Goal: Information Seeking & Learning: Find specific page/section

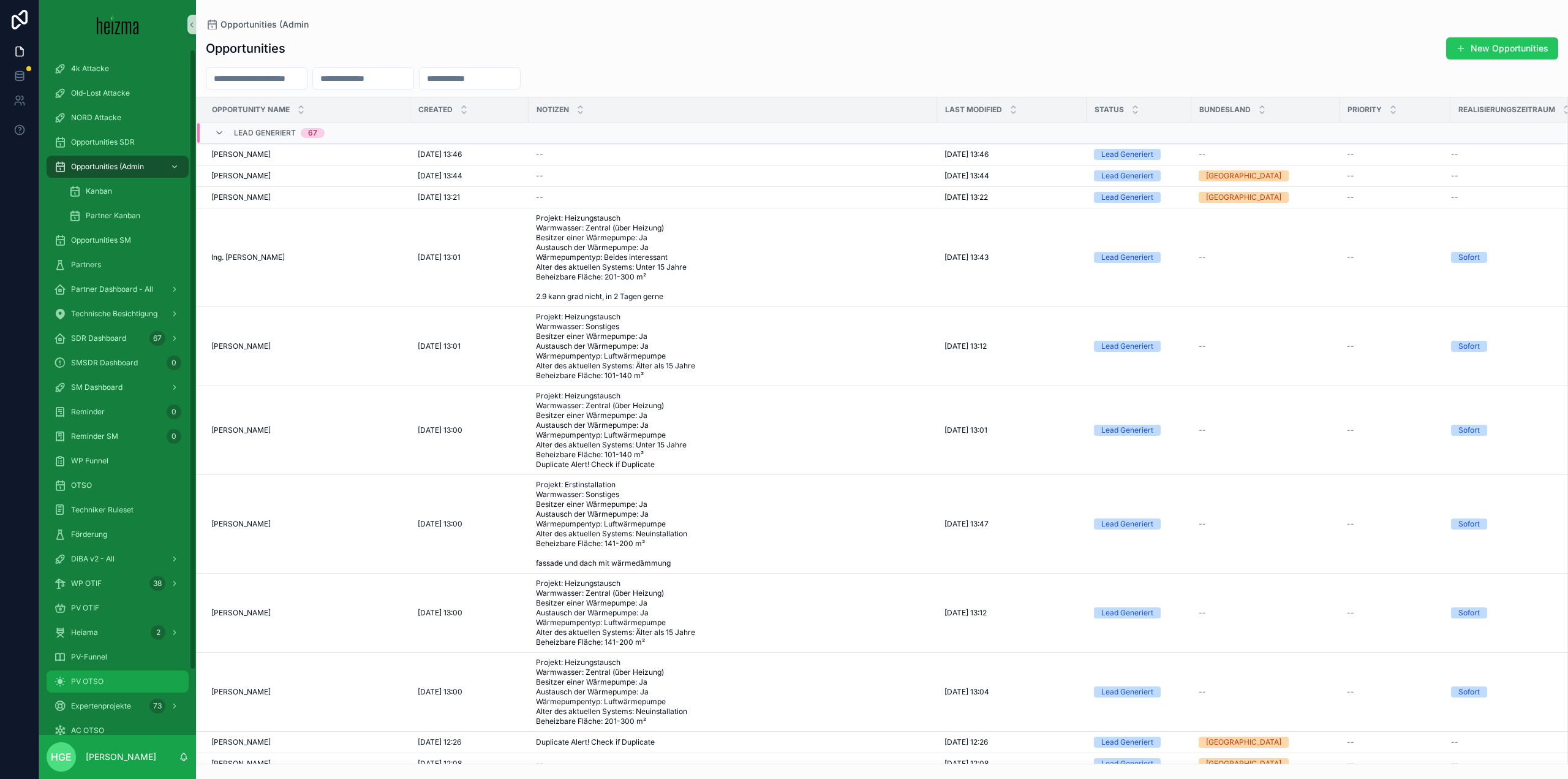
click at [129, 675] on div "PV OTSO" at bounding box center [118, 682] width 127 height 20
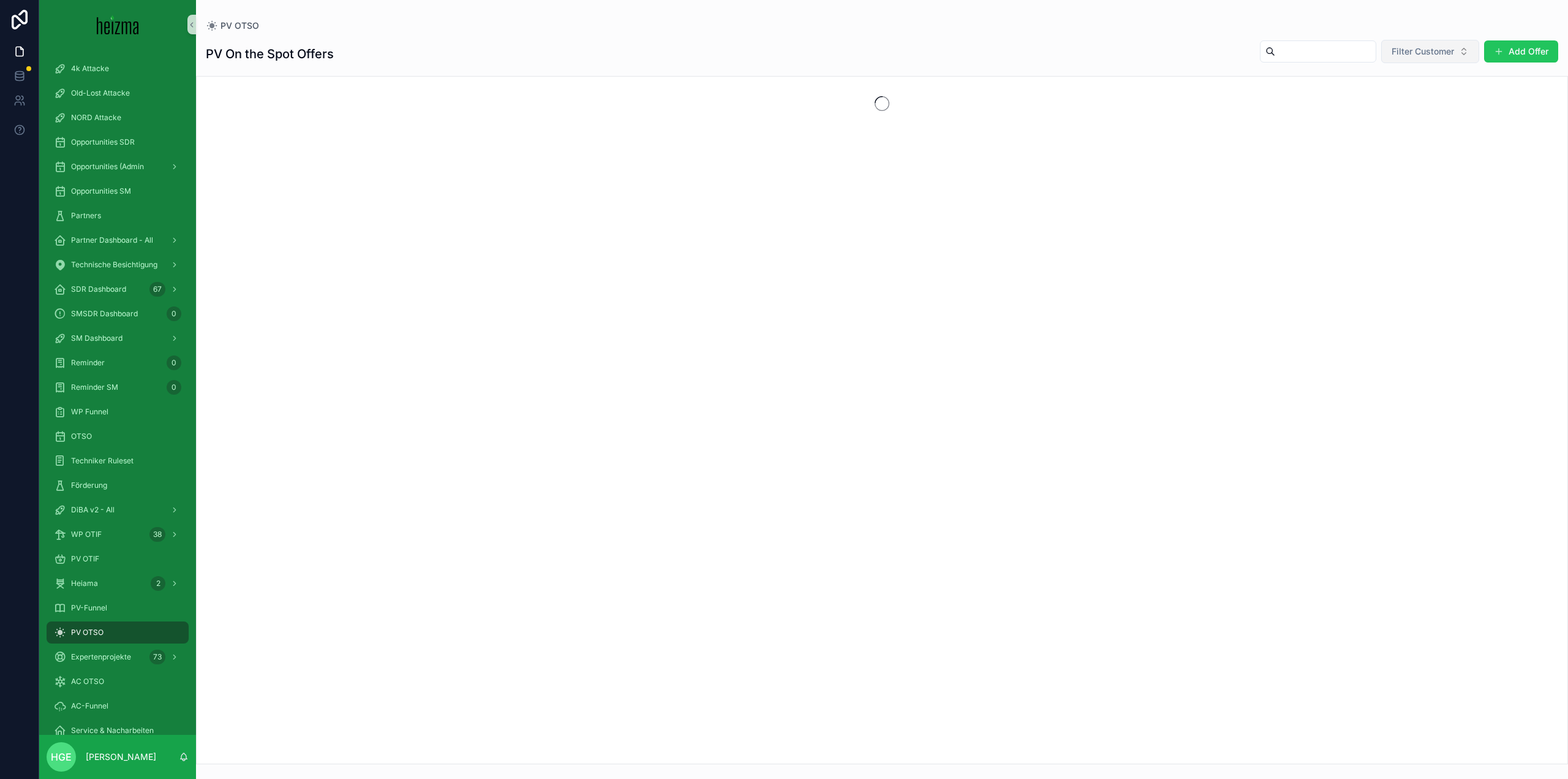
click at [1399, 47] on span "Filter Customer" at bounding box center [1423, 51] width 62 height 12
type input "*******"
click at [1390, 101] on span "Christoph Stöller" at bounding box center [1397, 101] width 71 height 12
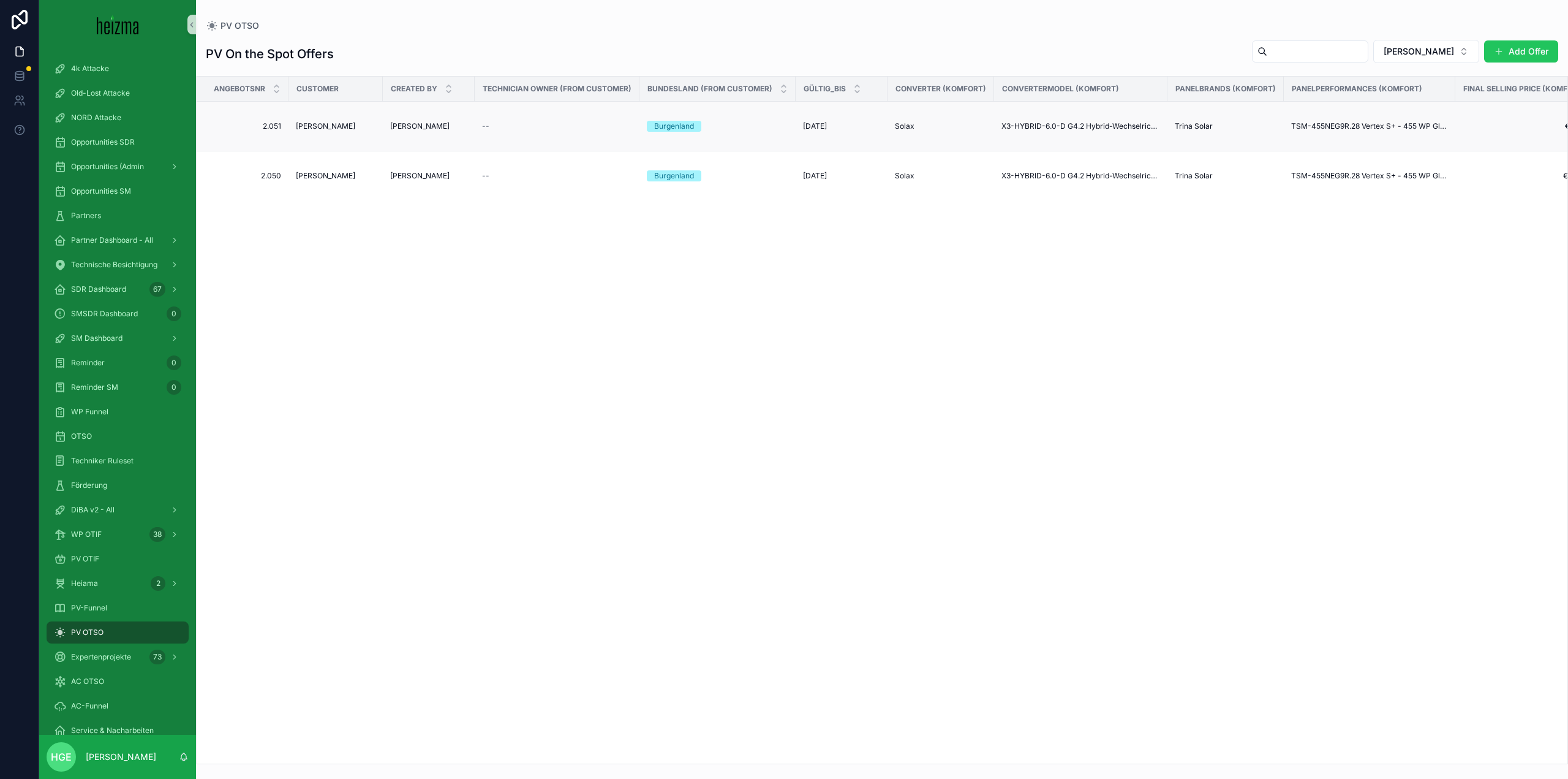
click at [303, 125] on span "Christoph Stöller" at bounding box center [325, 126] width 59 height 10
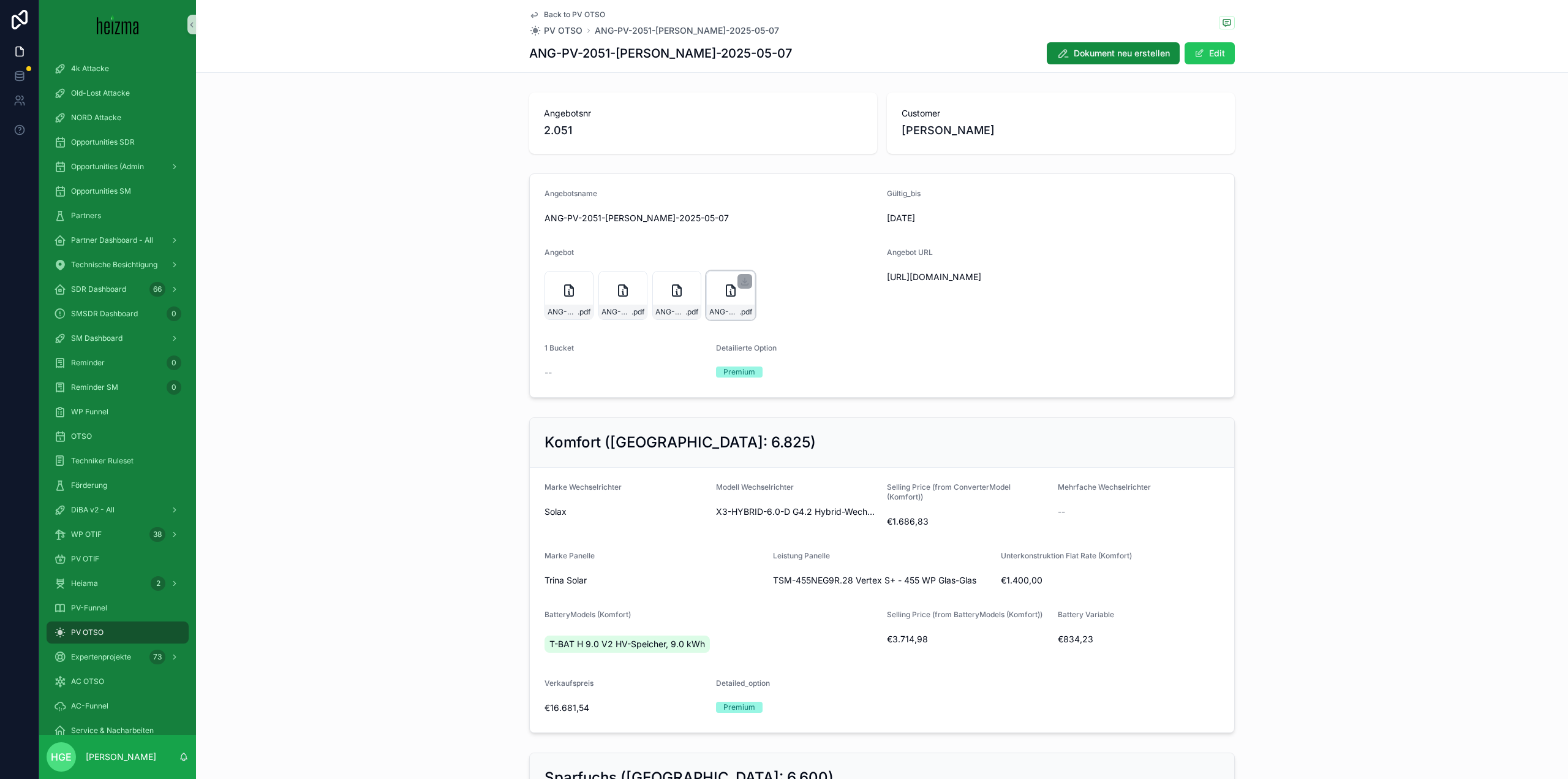
click at [719, 301] on div "ANG-PV-2051-Stöller-2025-05-07 .pdf" at bounding box center [730, 295] width 49 height 49
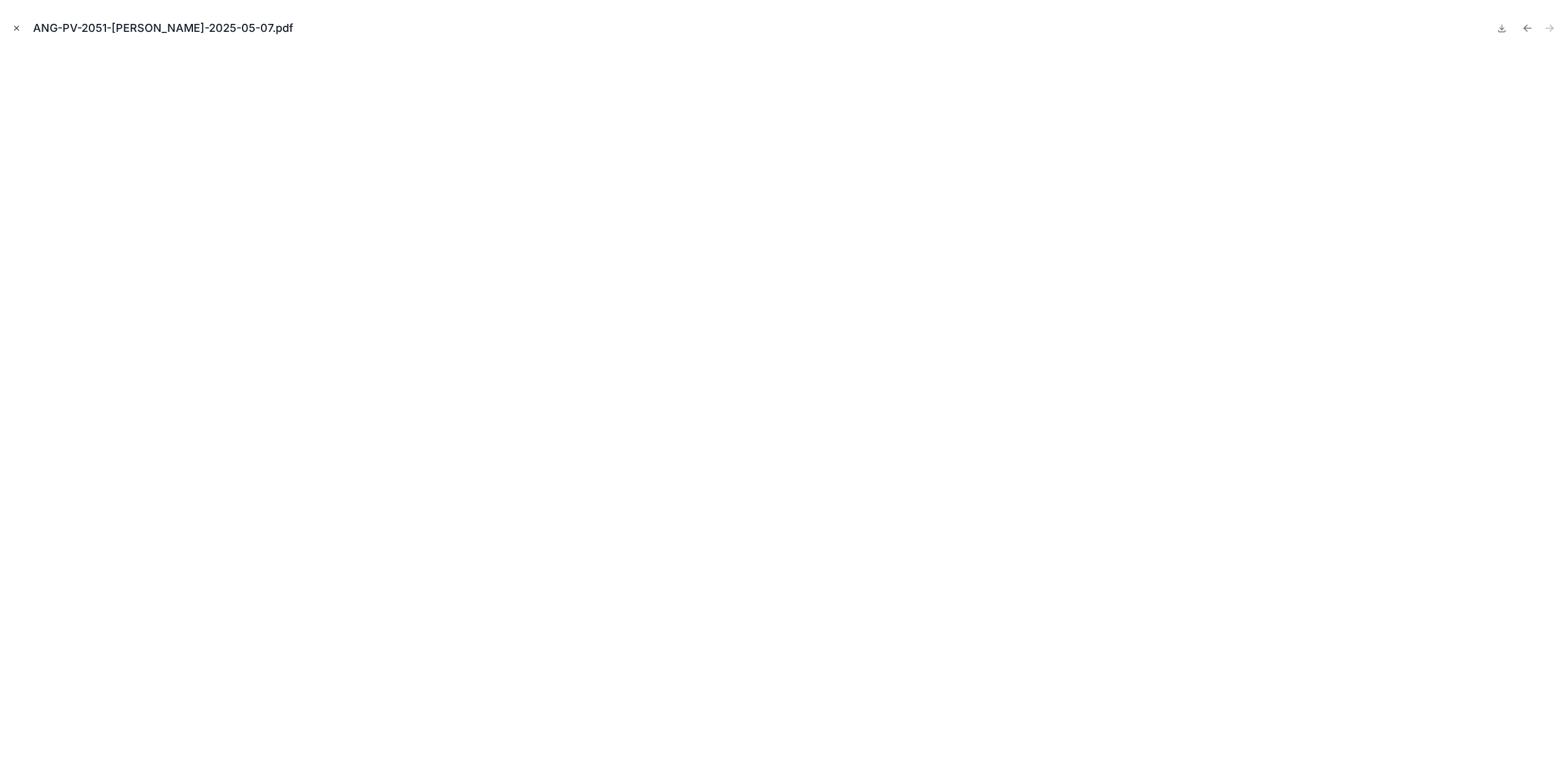
click at [15, 30] on icon "Close modal" at bounding box center [16, 28] width 8 height 8
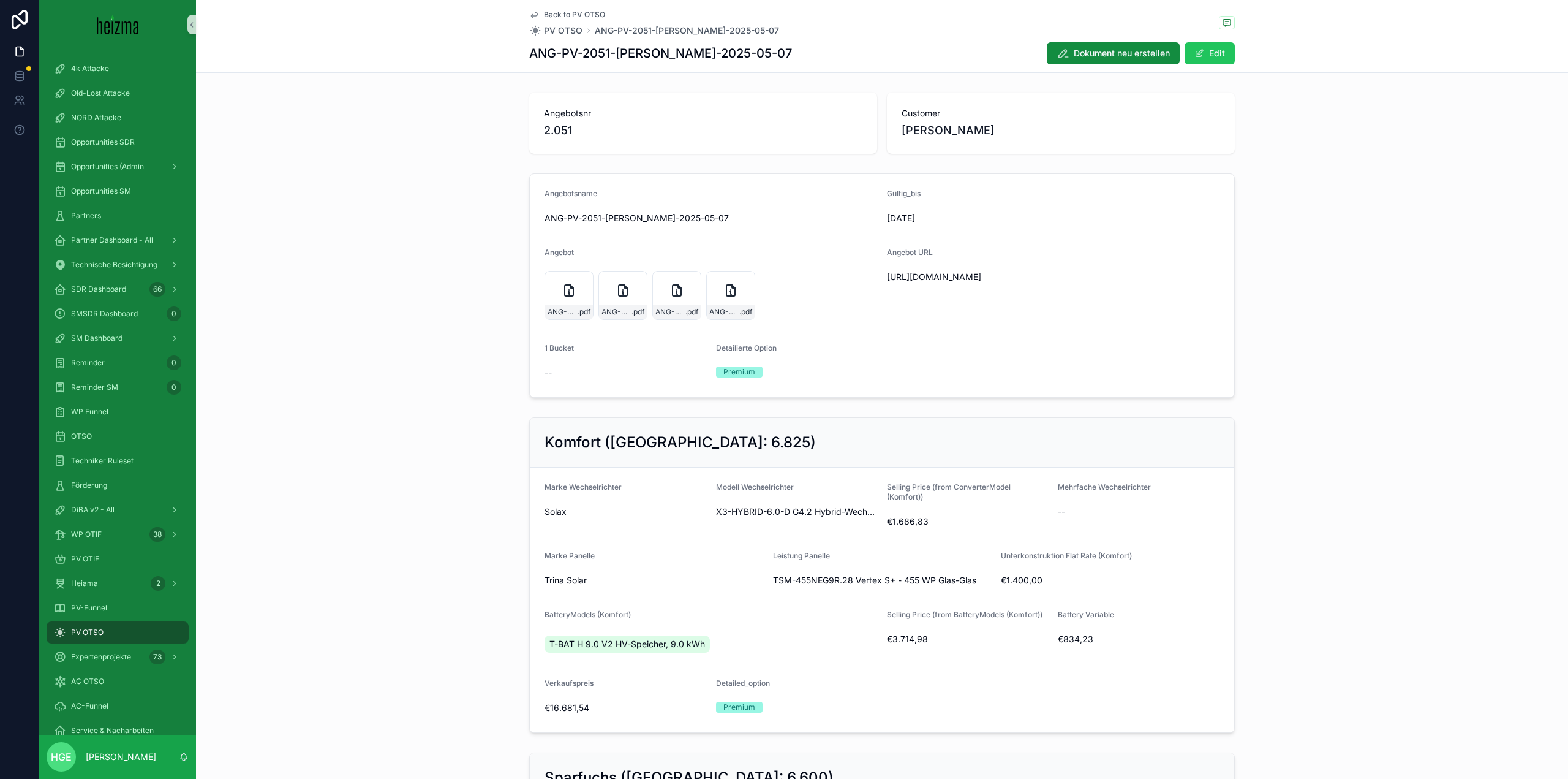
click at [532, 16] on icon "scrollable content" at bounding box center [534, 15] width 6 height 5
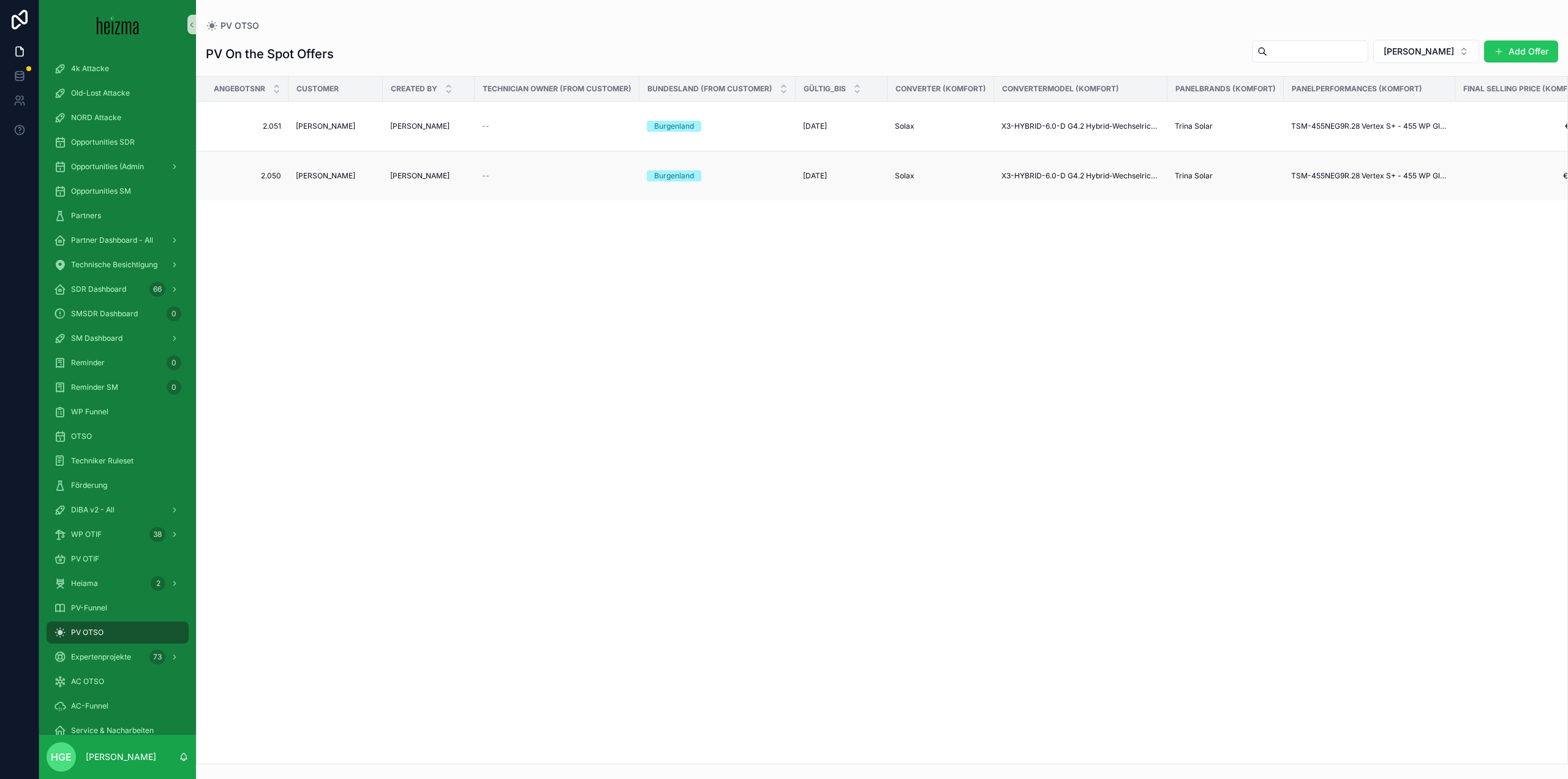
click at [488, 171] on span "--" at bounding box center [486, 175] width 8 height 10
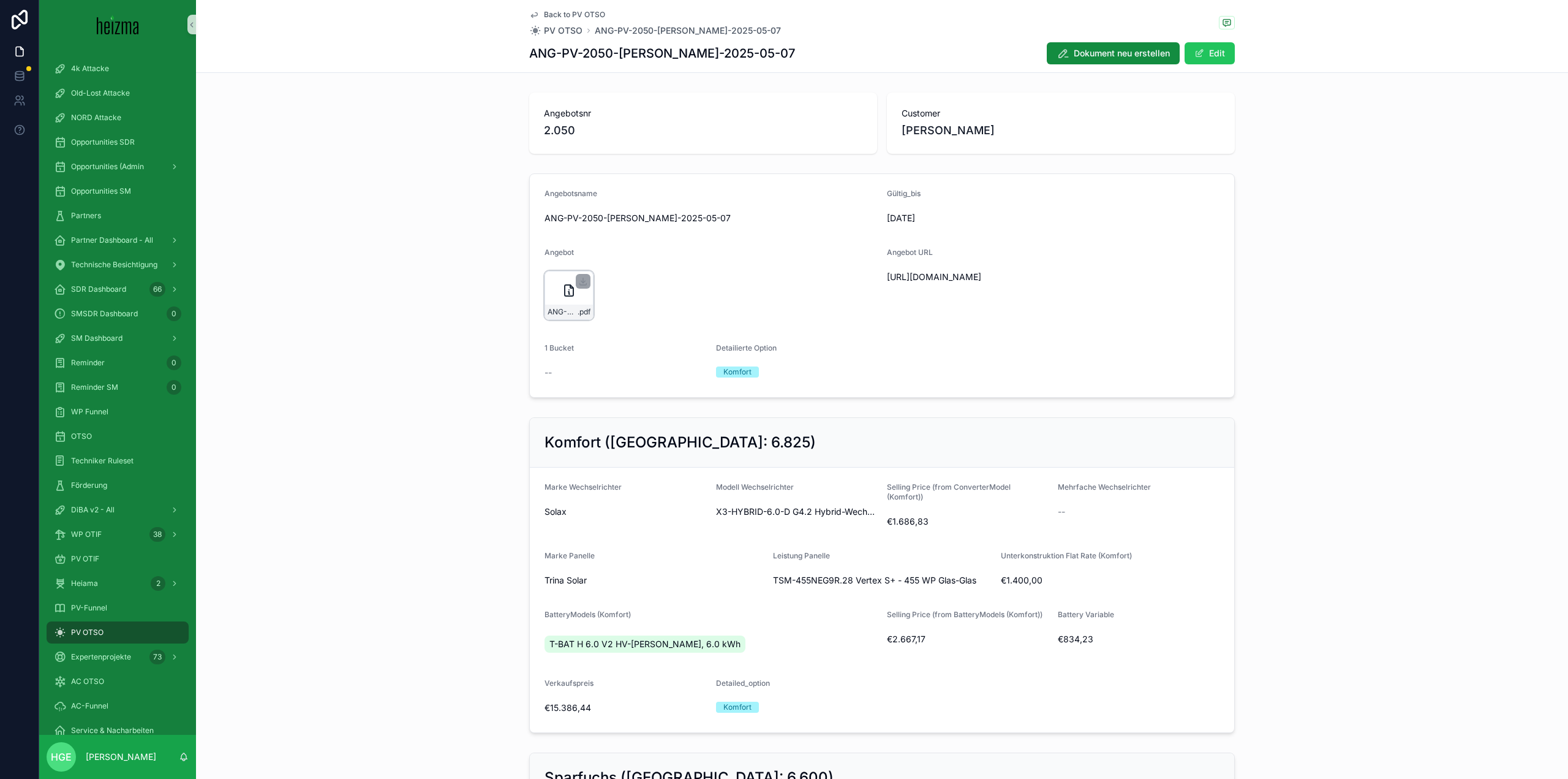
click at [552, 301] on div "ANG-PV-2050-Stöller-2025-05-07 .pdf" at bounding box center [569, 295] width 49 height 49
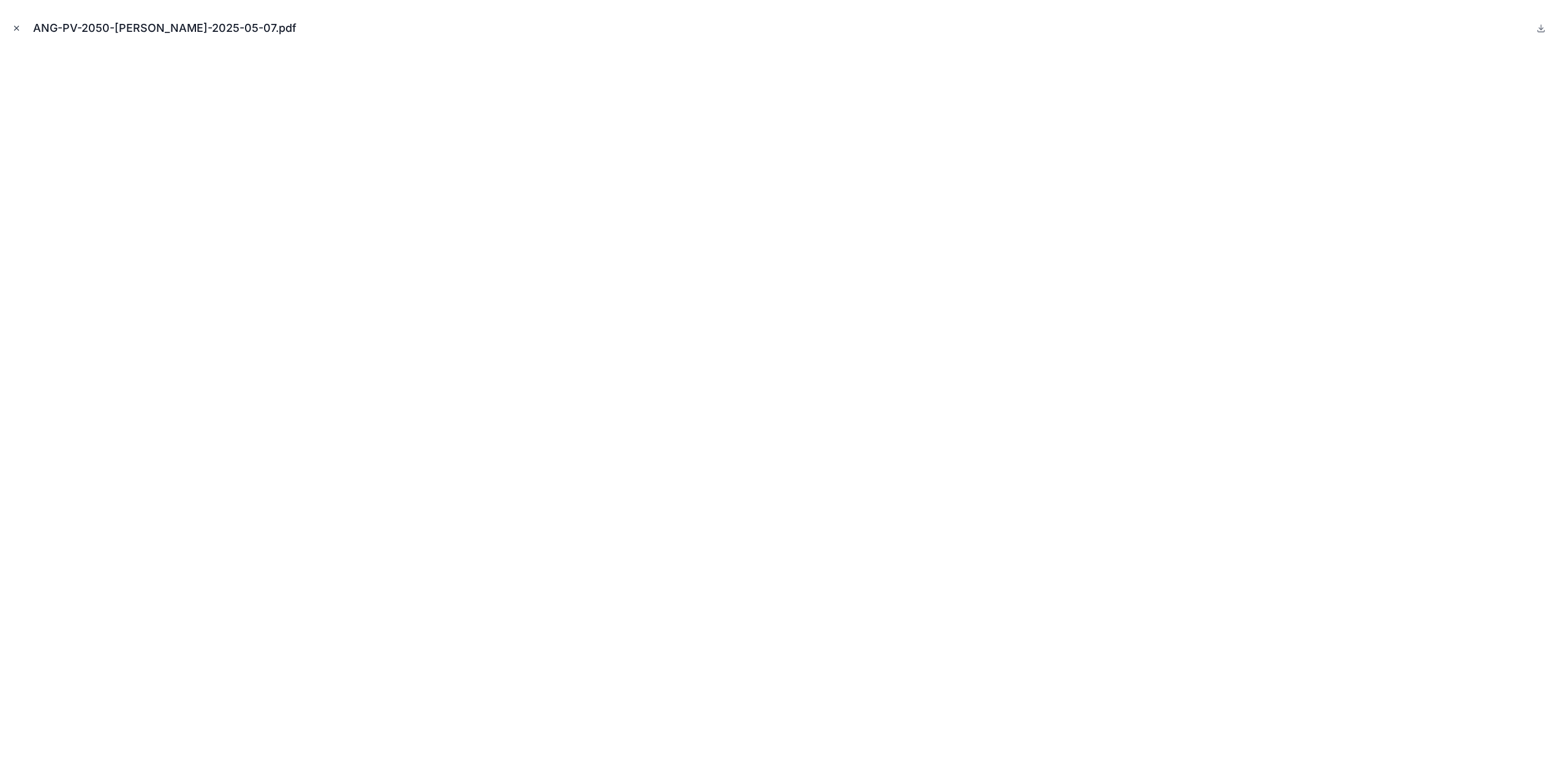
click at [22, 24] on button "Close modal" at bounding box center [16, 28] width 13 height 13
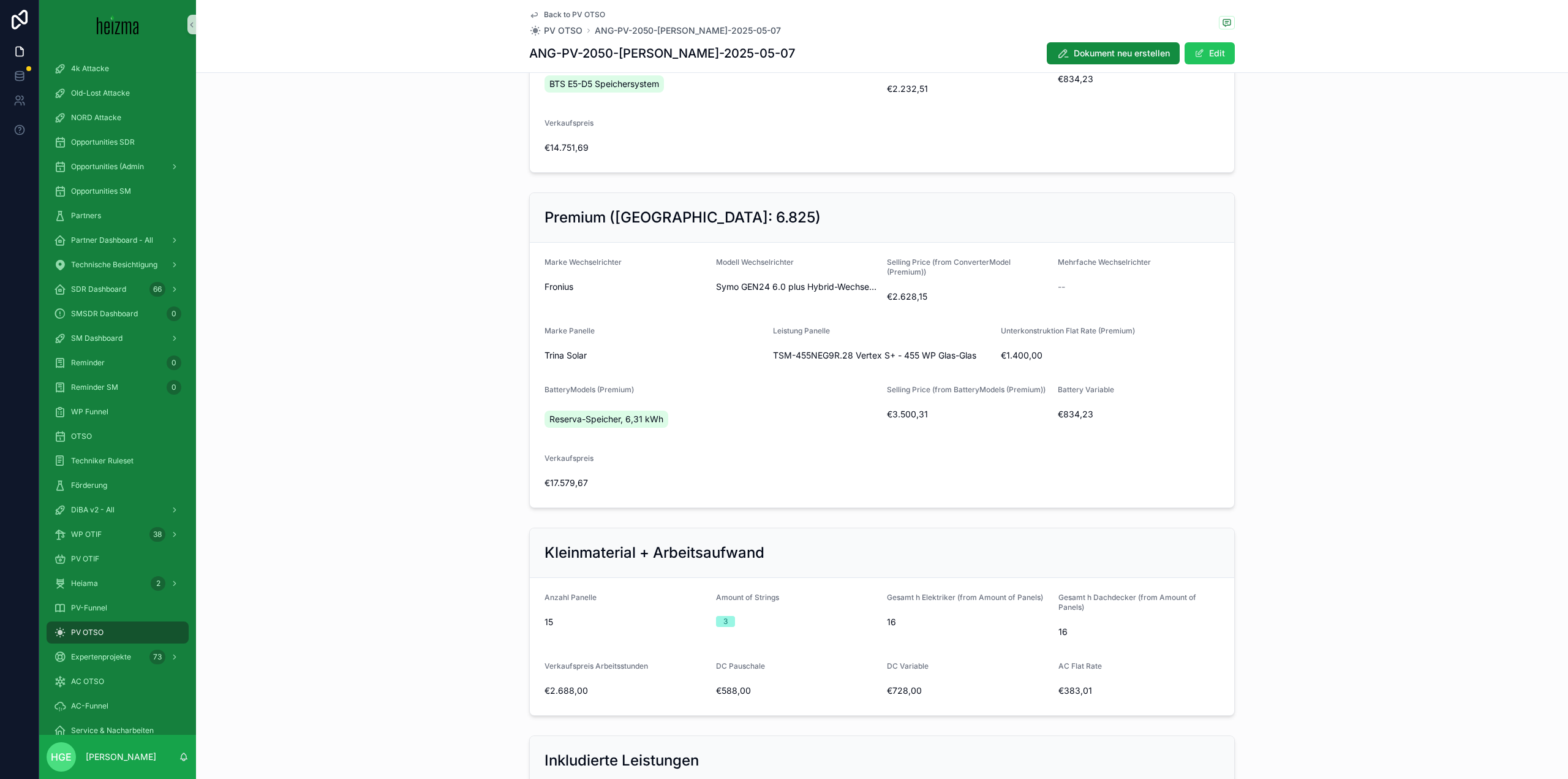
scroll to position [858, 0]
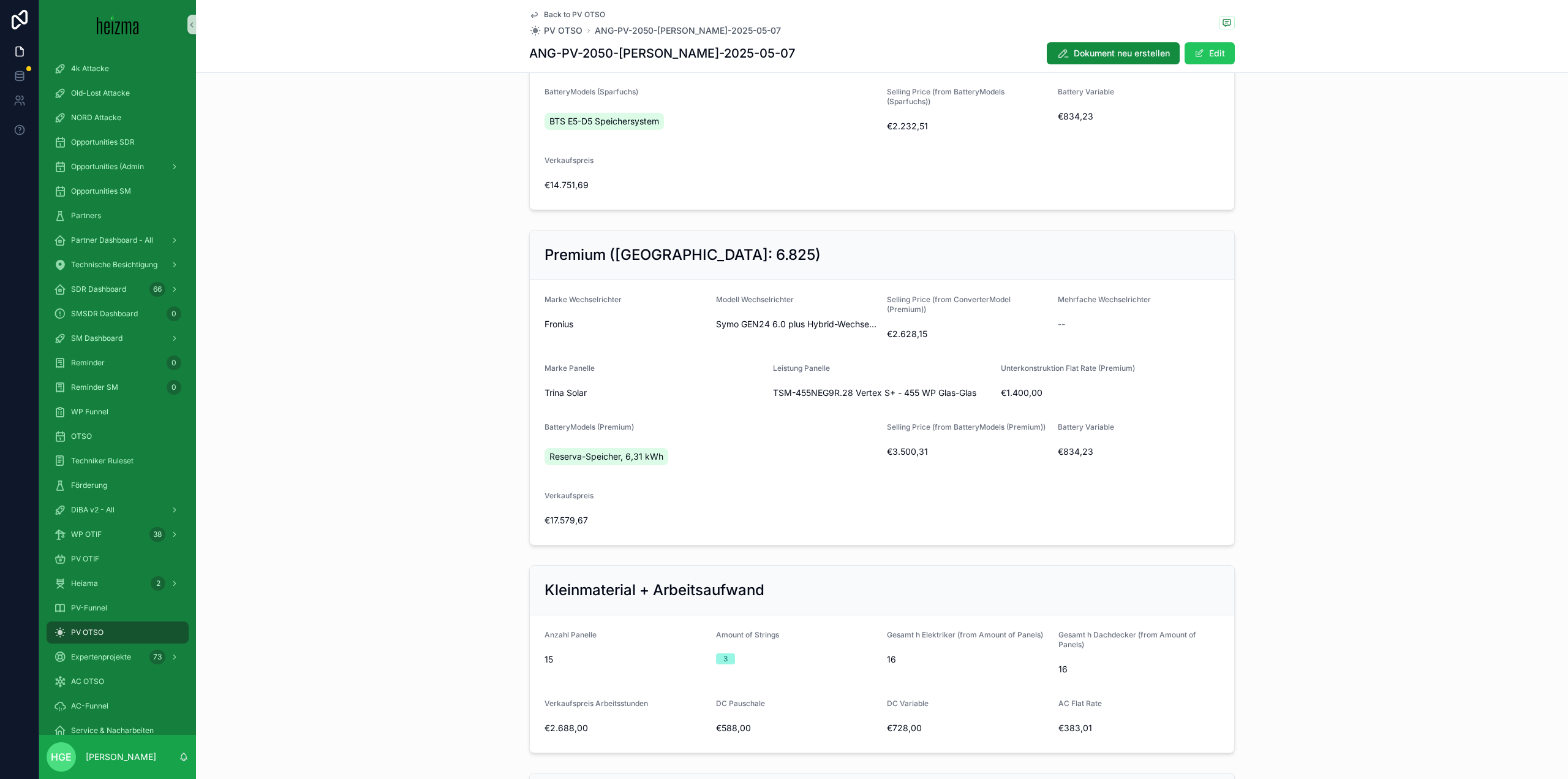
click at [556, 11] on span "Back to PV OTSO" at bounding box center [574, 14] width 61 height 10
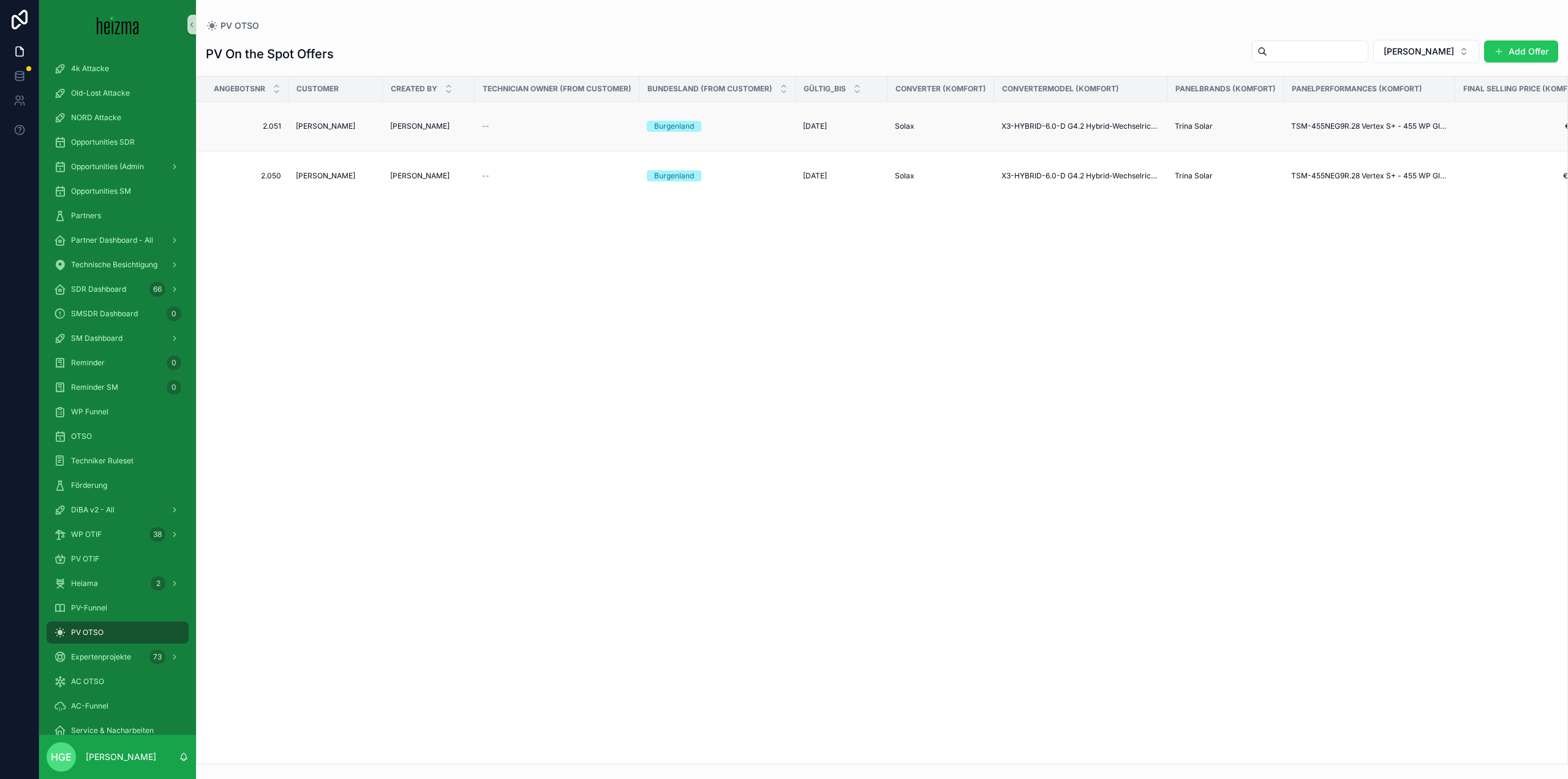
click at [314, 127] on span "Christoph Stöller" at bounding box center [325, 126] width 59 height 10
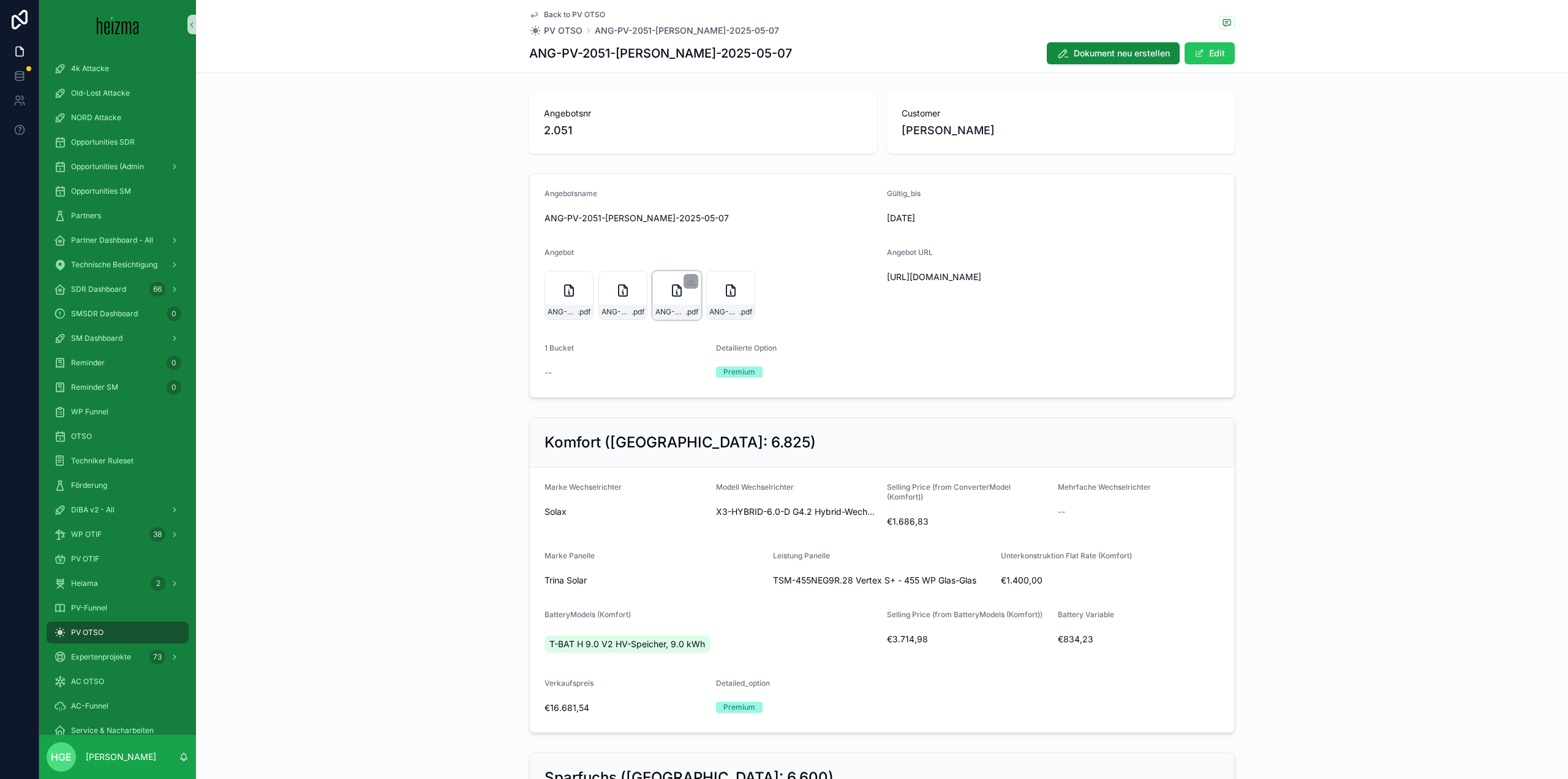
click at [660, 305] on div "ANG-PV-2051-Stöller-2025-05-07 .pdf" at bounding box center [677, 311] width 48 height 15
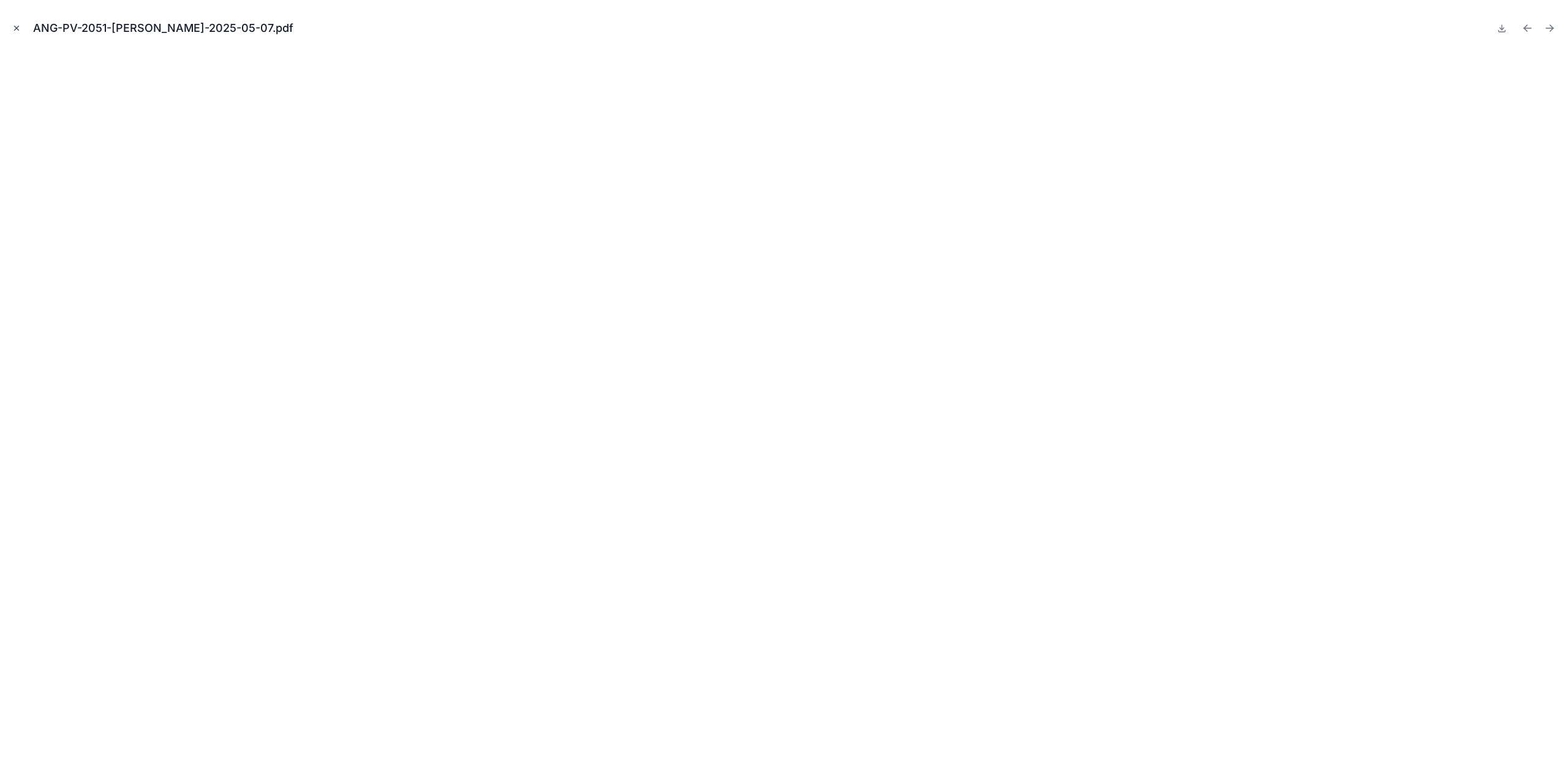
click at [17, 29] on icon "Close modal" at bounding box center [16, 28] width 8 height 8
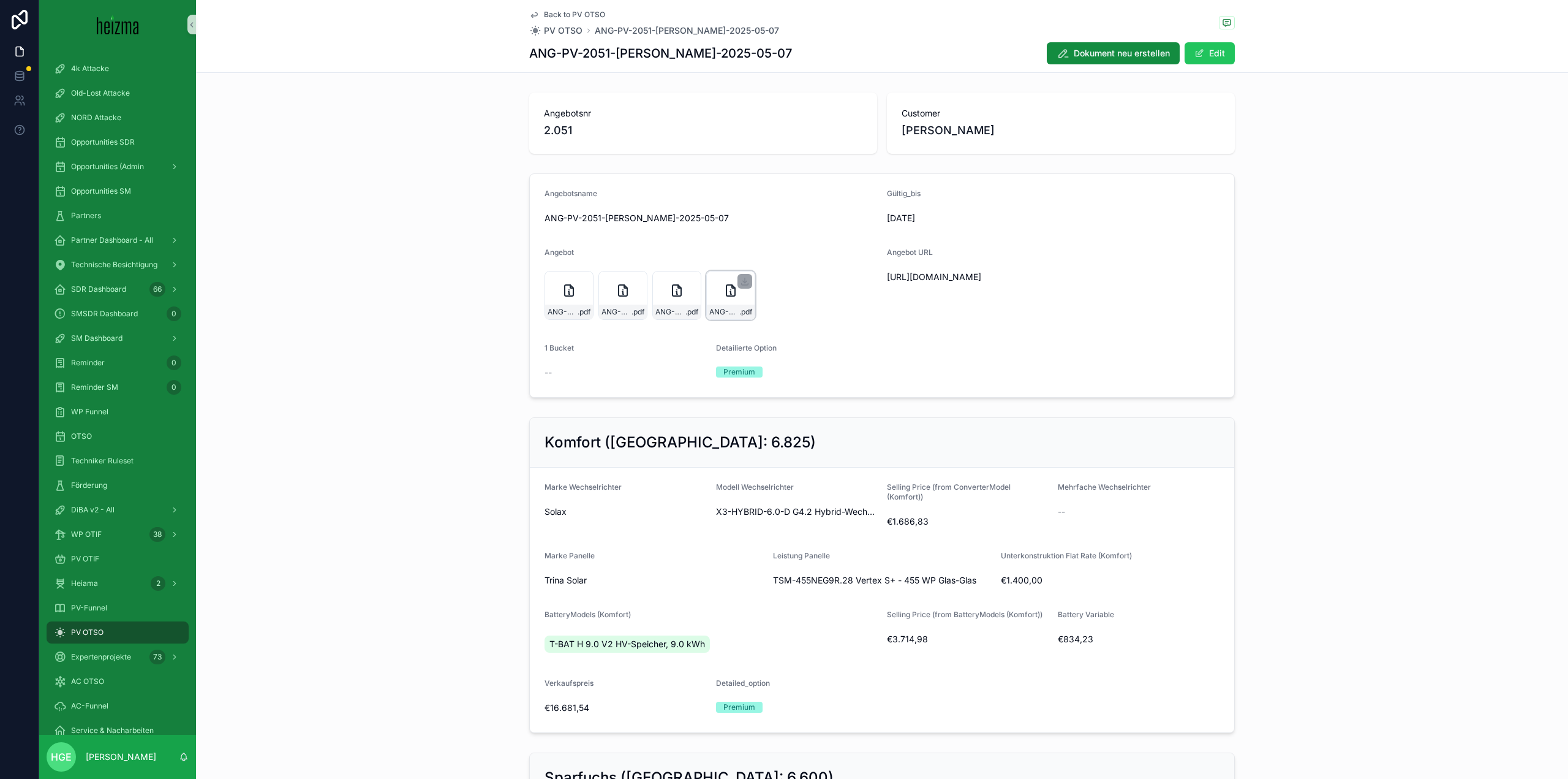
click at [713, 294] on div "ANG-PV-2051-Stöller-2025-05-07 .pdf" at bounding box center [730, 295] width 49 height 49
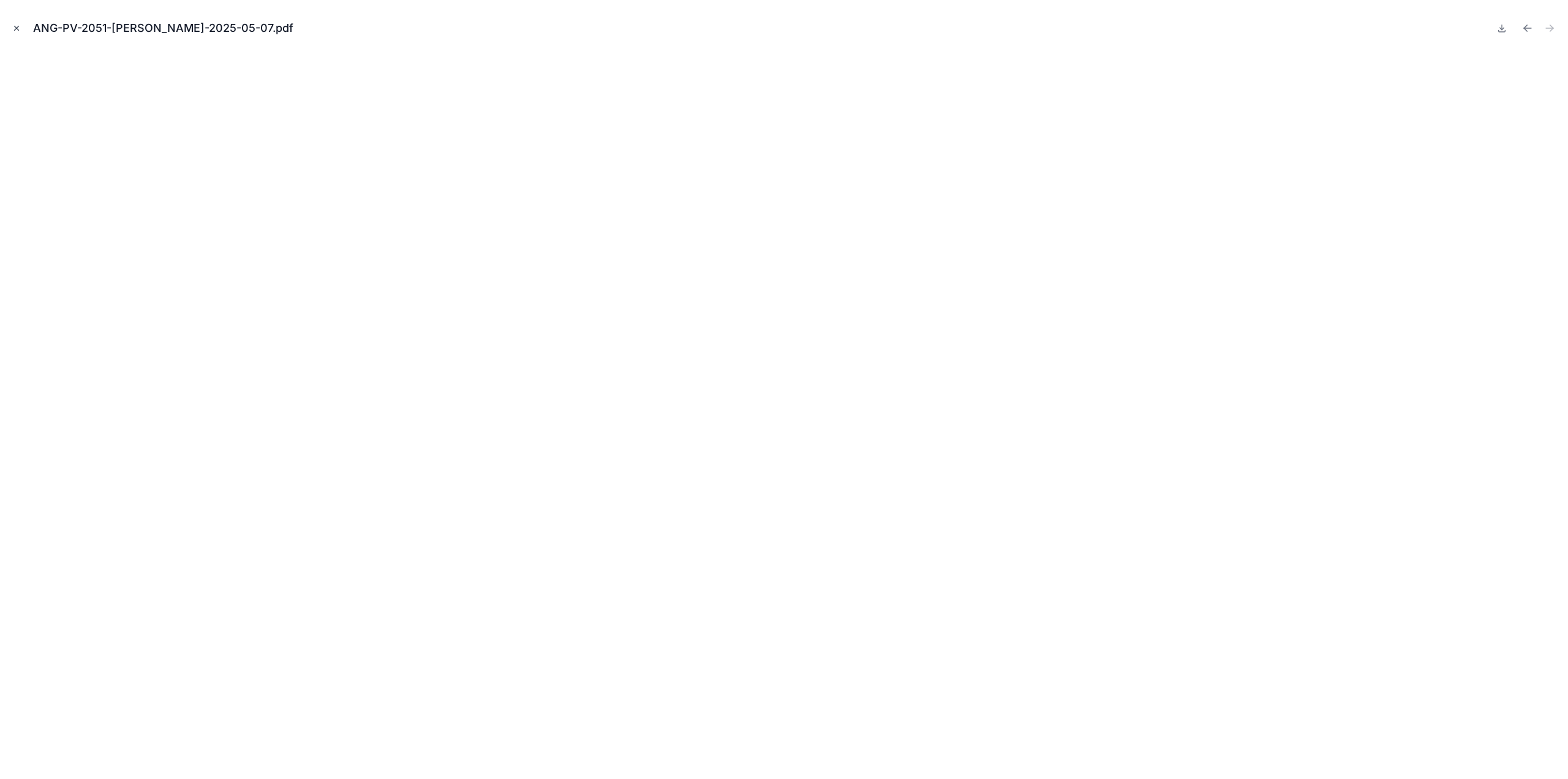
click at [18, 27] on icon "Close modal" at bounding box center [16, 28] width 8 height 8
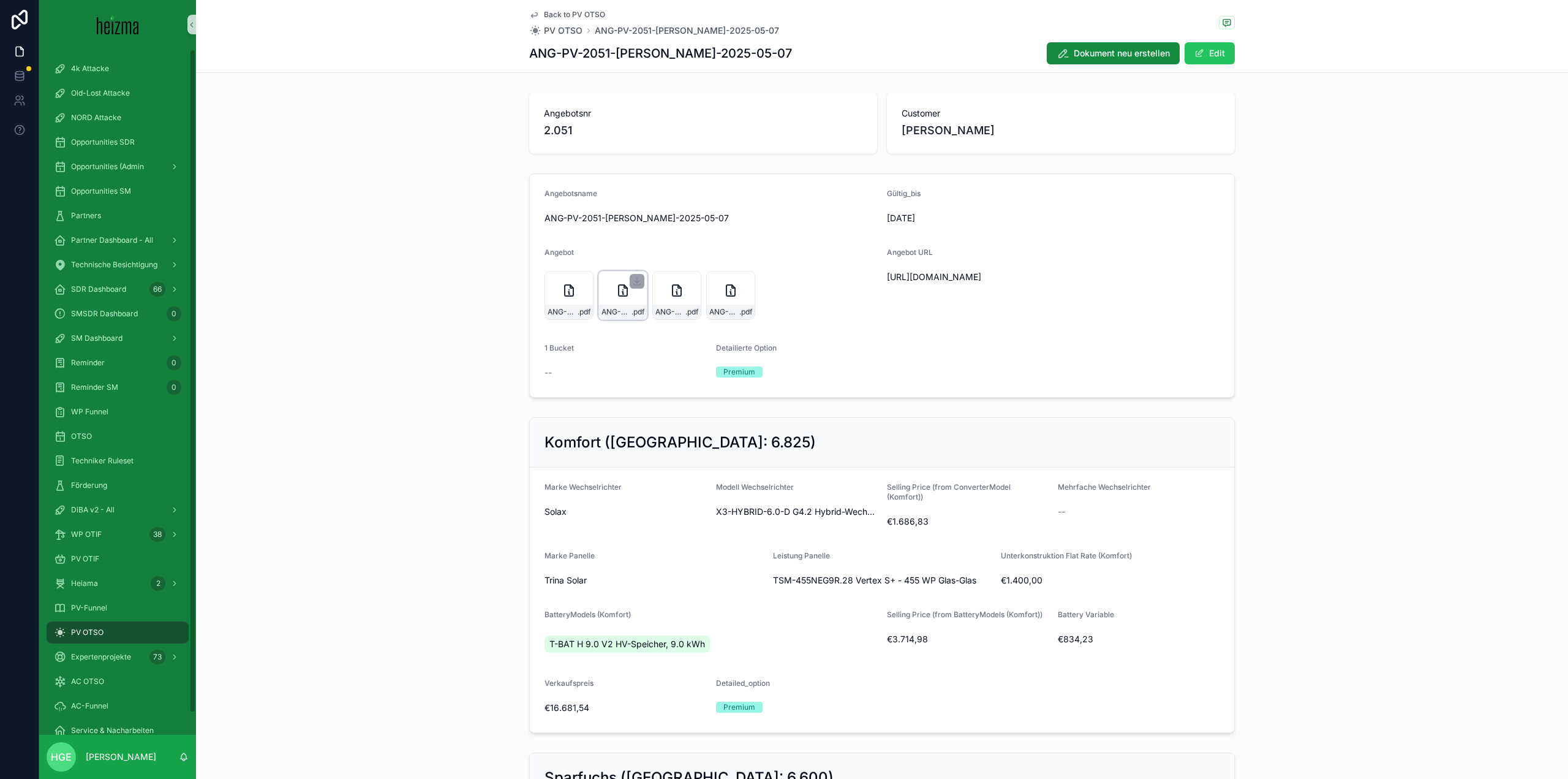
click at [609, 294] on div "ANG-PV-2051-Stöller-2025-05-07 .pdf" at bounding box center [623, 295] width 49 height 49
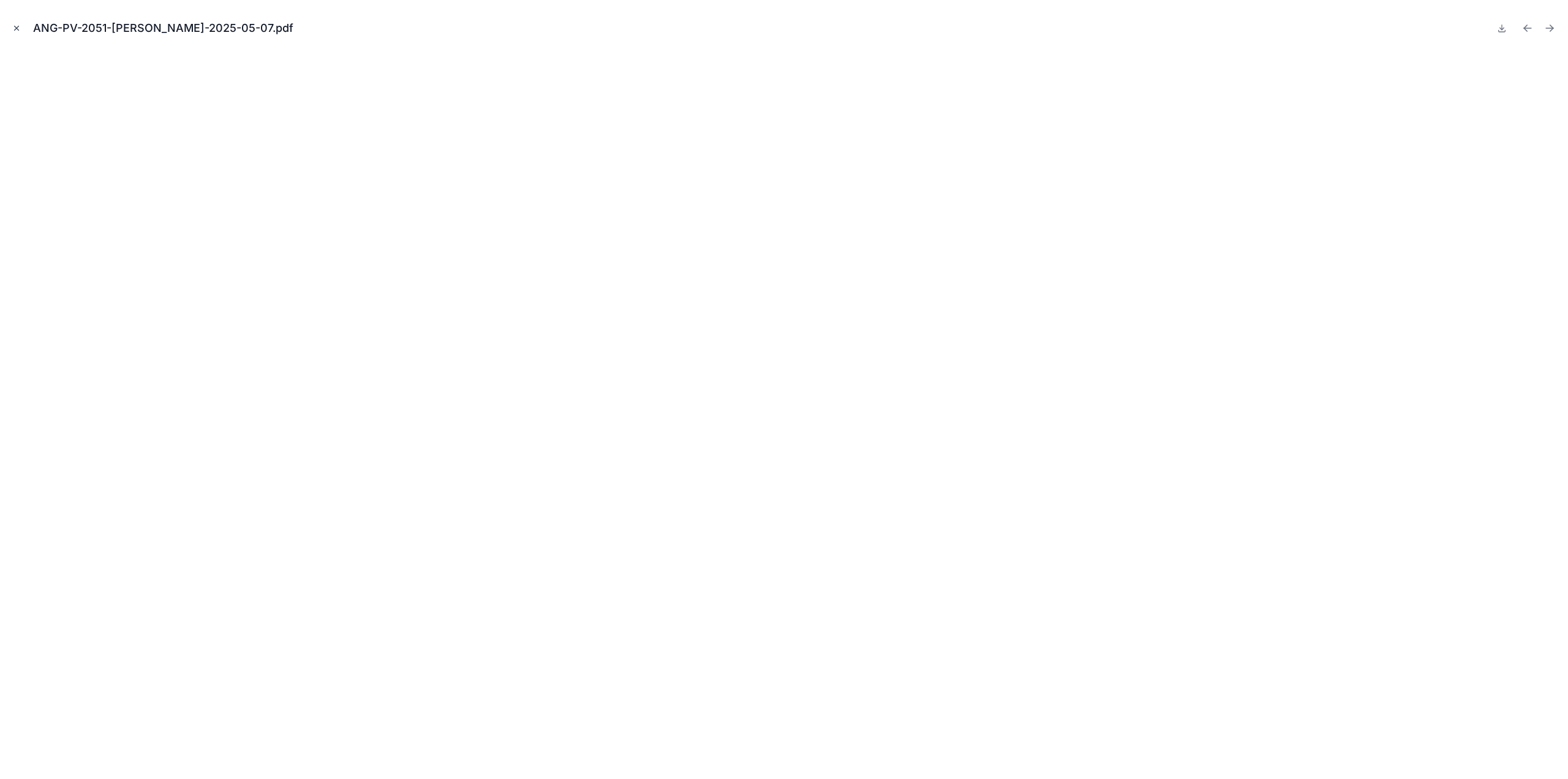
click at [17, 29] on icon "Close modal" at bounding box center [17, 28] width 4 height 4
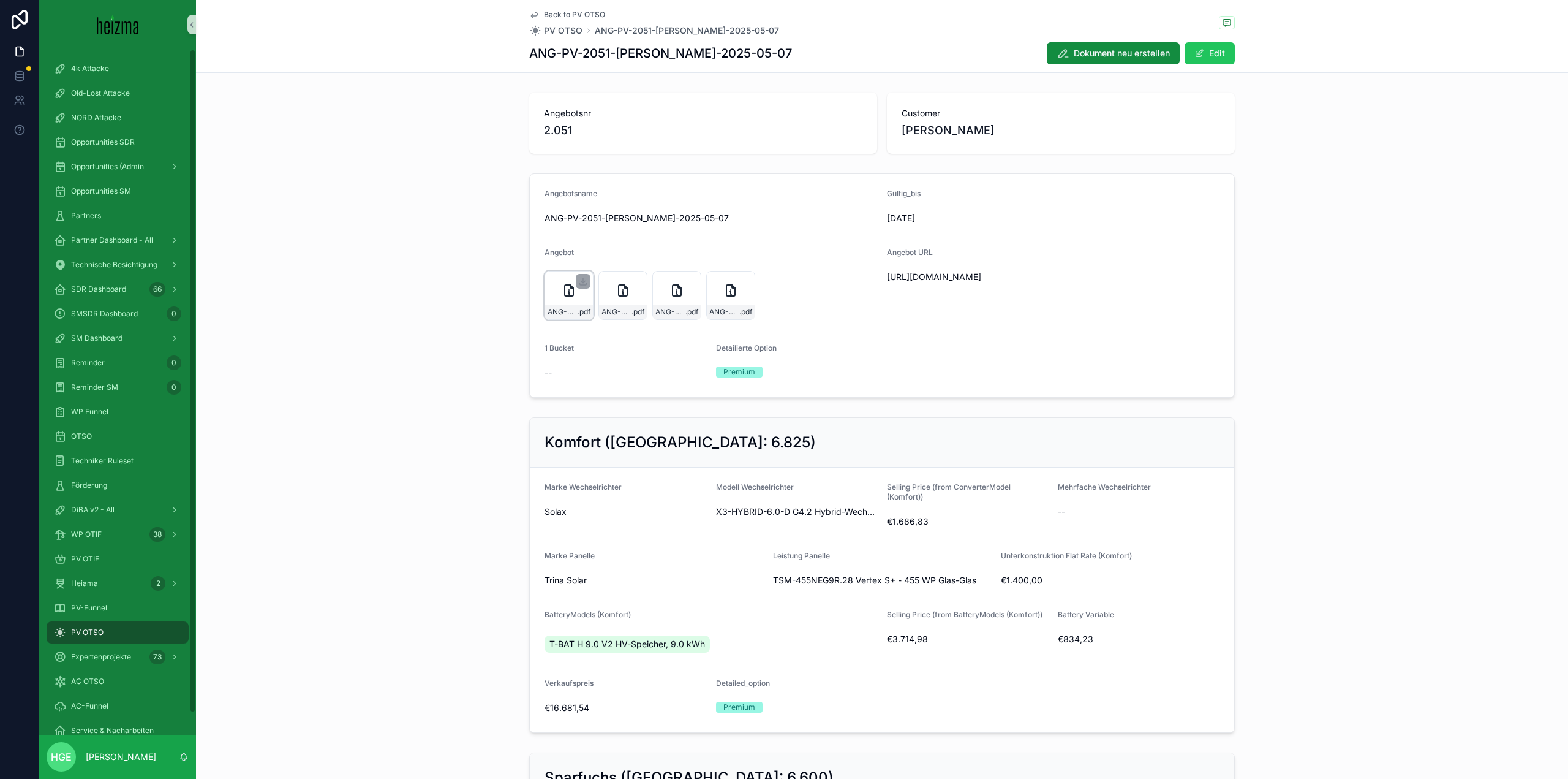
click at [553, 296] on div "ANG-PV-2051-Stöller-2025-05-07 .pdf" at bounding box center [569, 295] width 49 height 49
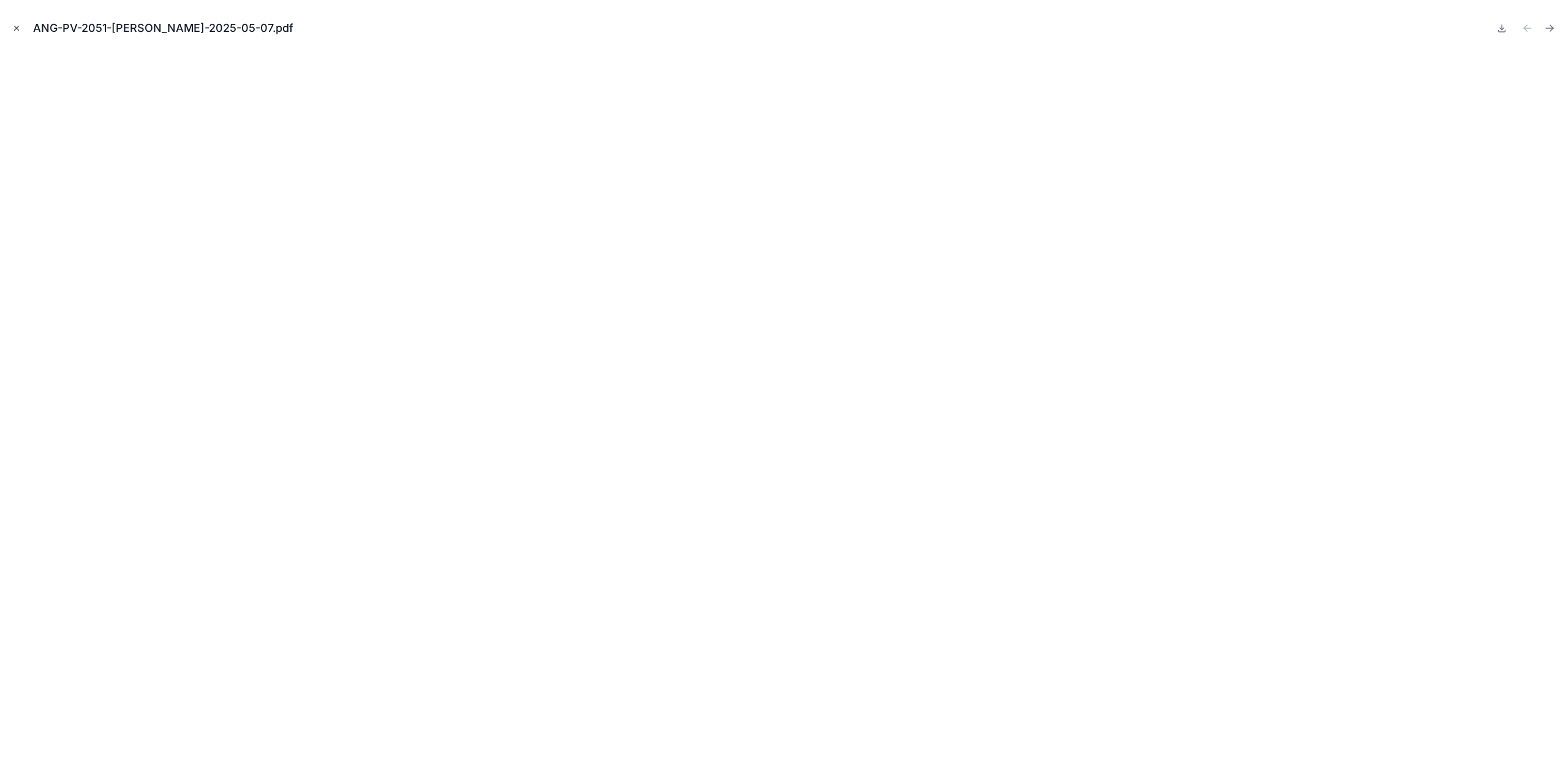
click at [14, 25] on icon "Close modal" at bounding box center [16, 28] width 8 height 8
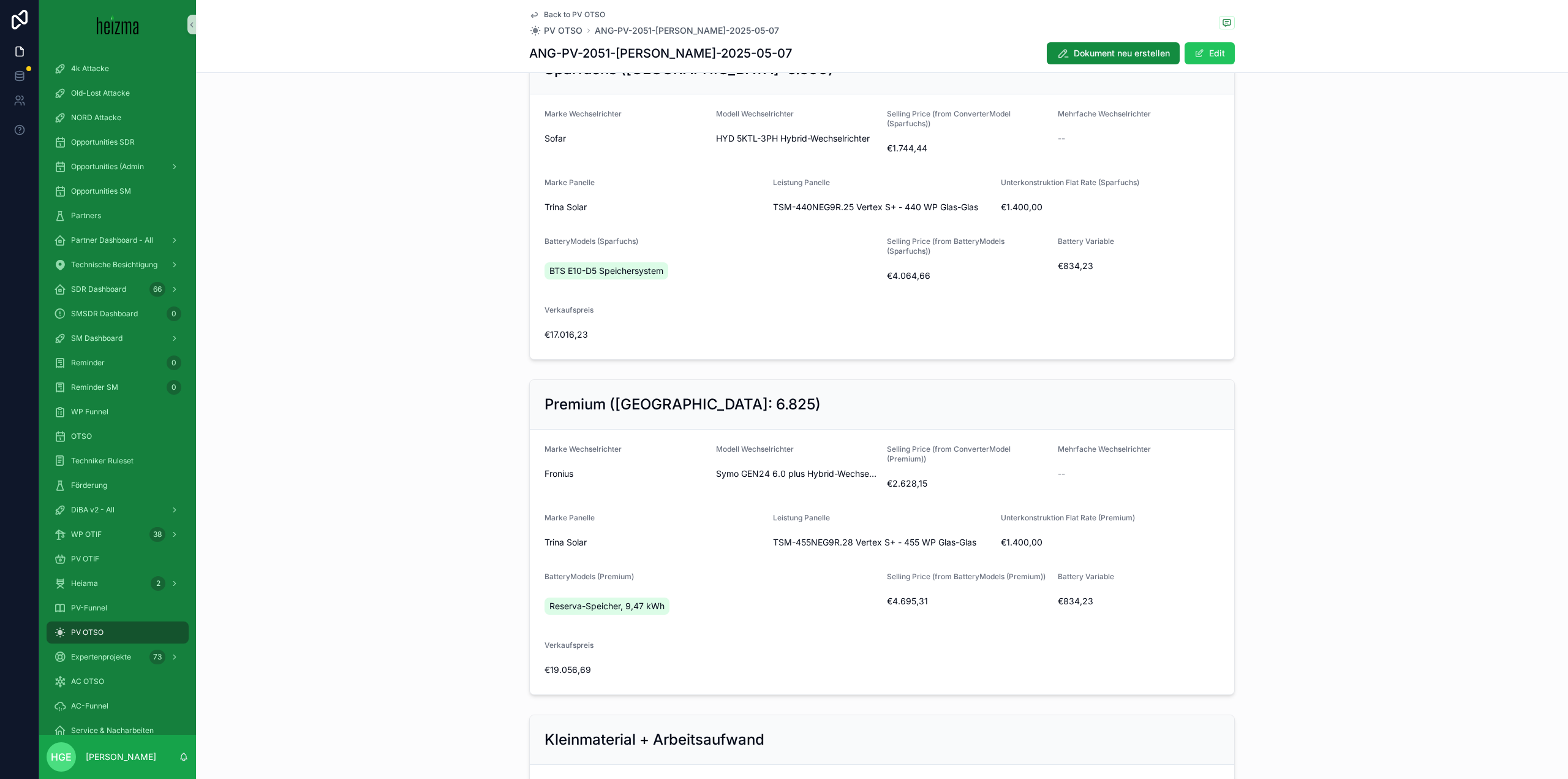
scroll to position [797, 0]
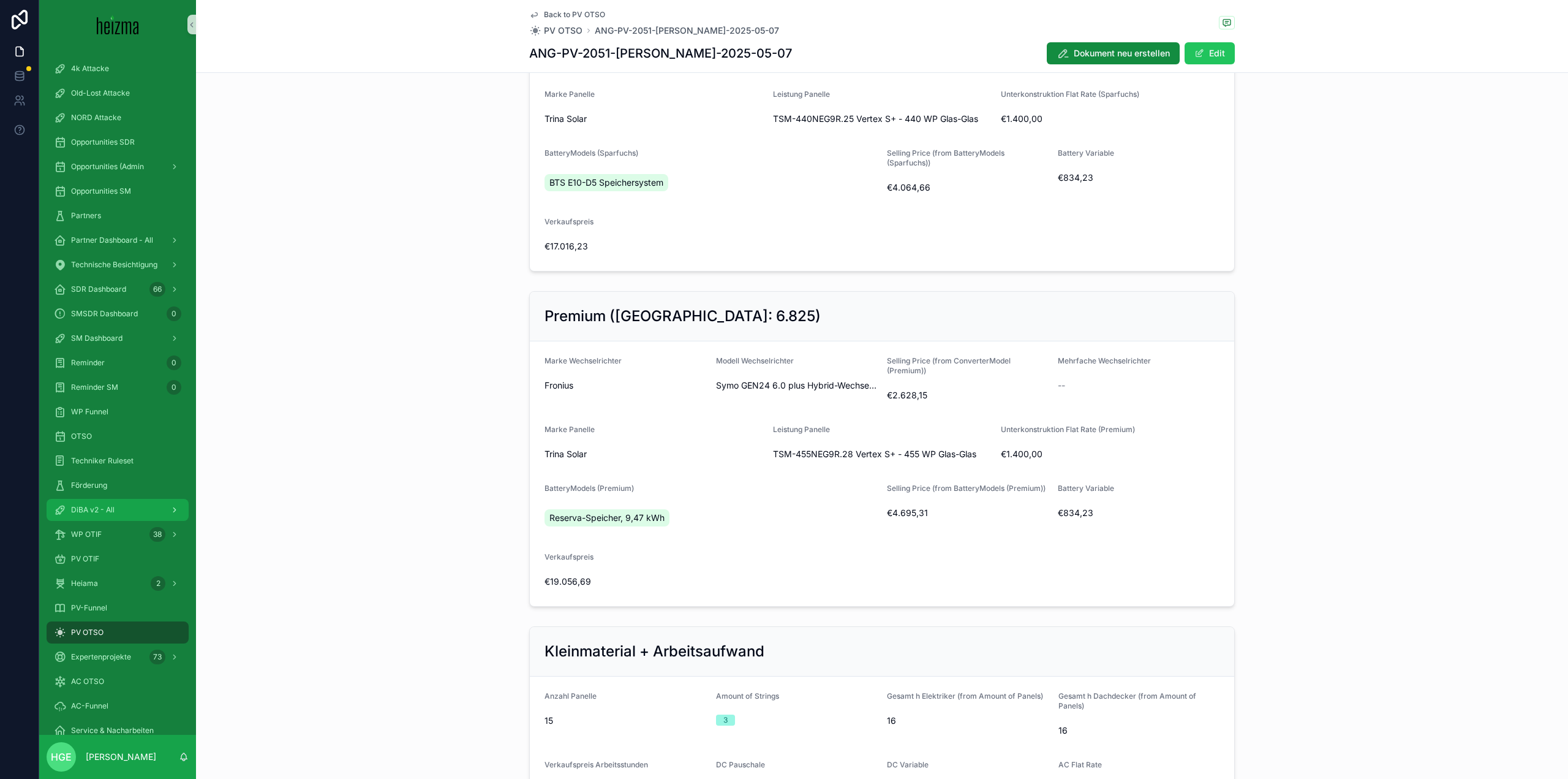
click at [118, 511] on div "DiBA v2 - All" at bounding box center [118, 510] width 127 height 20
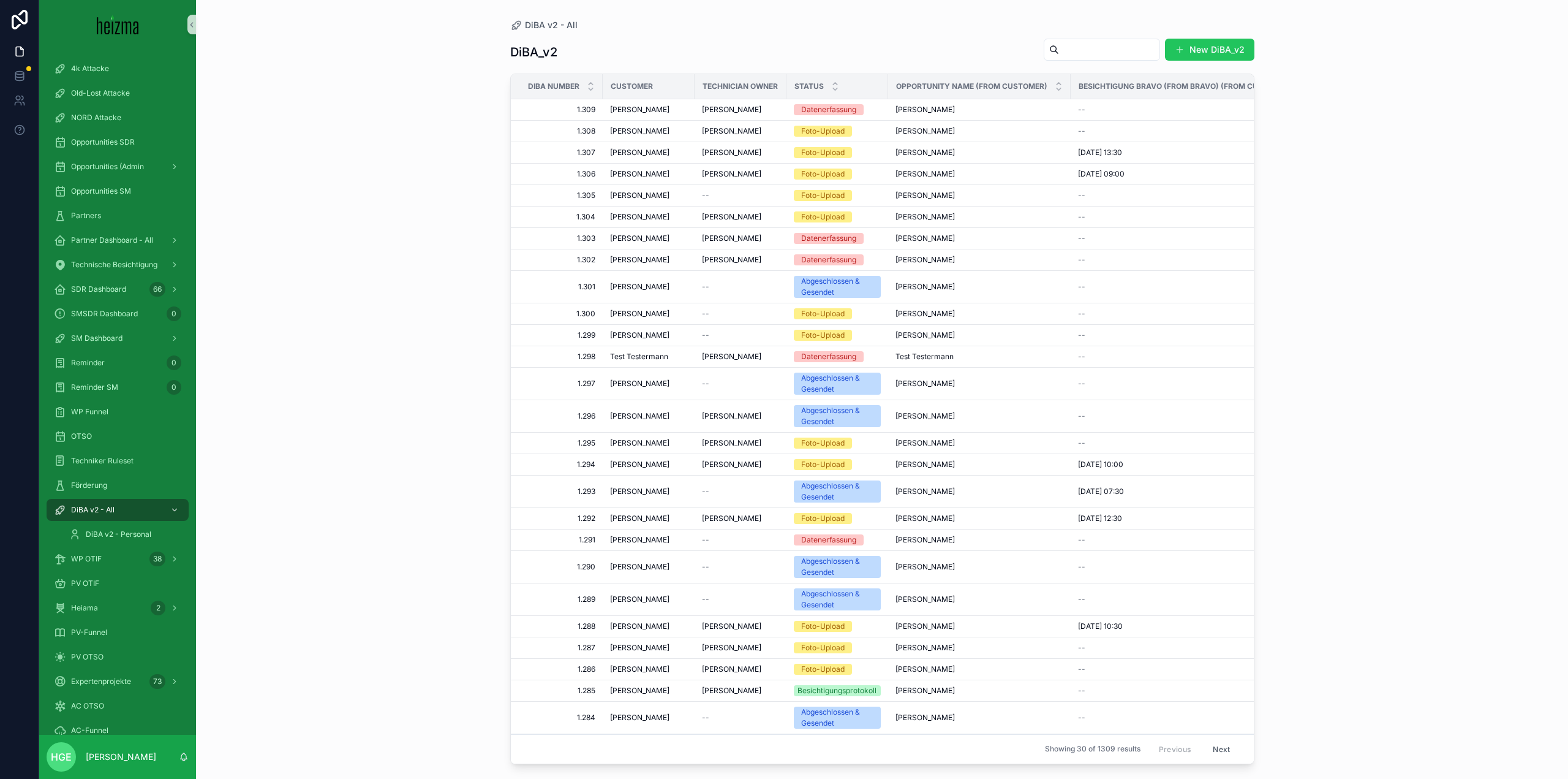
click at [1059, 53] on input "scrollable content" at bounding box center [1110, 49] width 101 height 17
type input "*"
type input "*******"
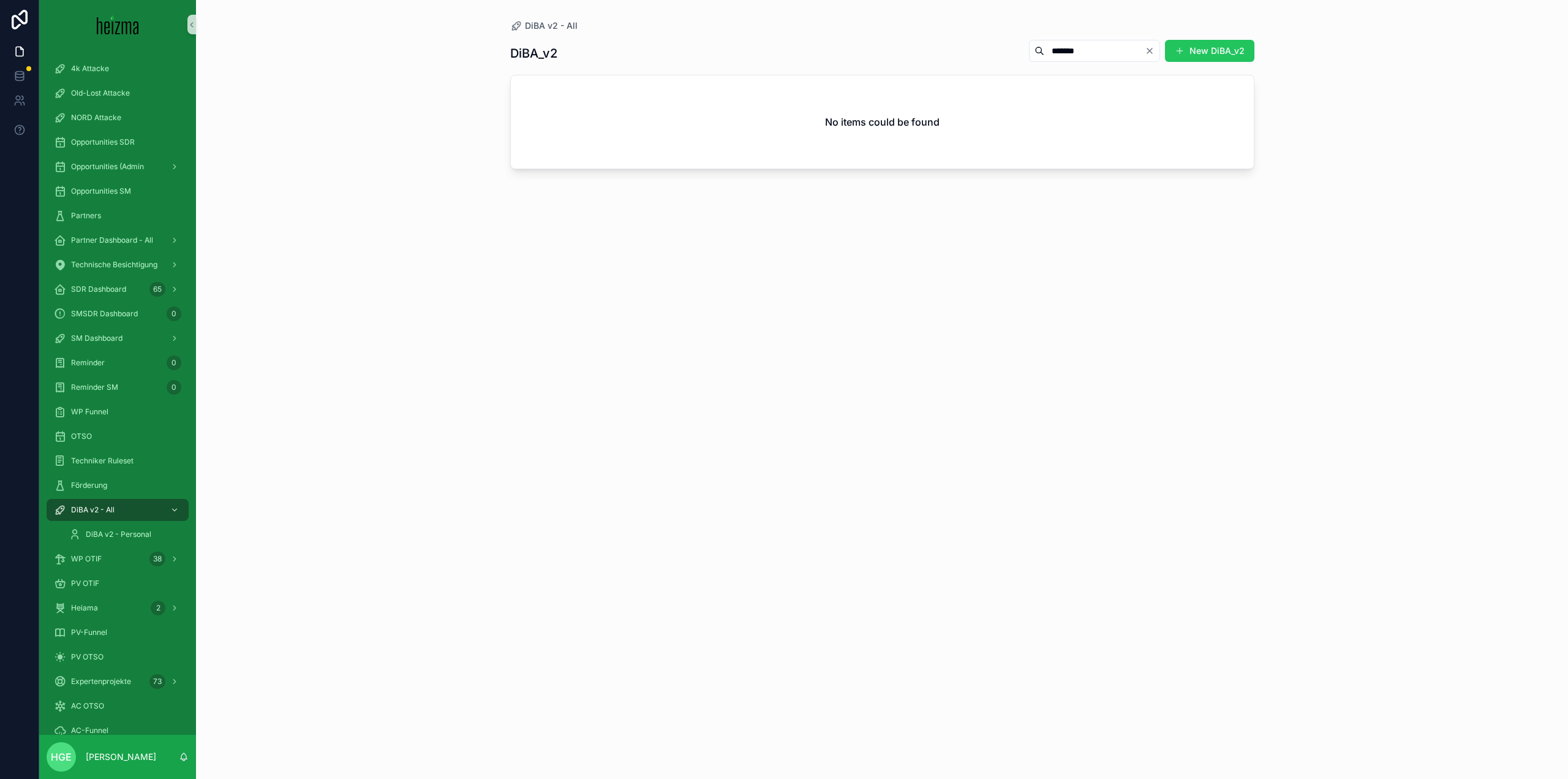
drag, startPoint x: 1091, startPoint y: 59, endPoint x: 998, endPoint y: 54, distance: 93.1
click at [1019, 54] on div "******* New DiBA_v2" at bounding box center [1137, 51] width 236 height 24
click at [1088, 45] on input "*******" at bounding box center [1095, 50] width 101 height 17
click at [1152, 52] on icon "Clear" at bounding box center [1149, 50] width 10 height 10
click at [718, 56] on div "DiBA_v2 New DiBA_v2" at bounding box center [882, 54] width 744 height 28
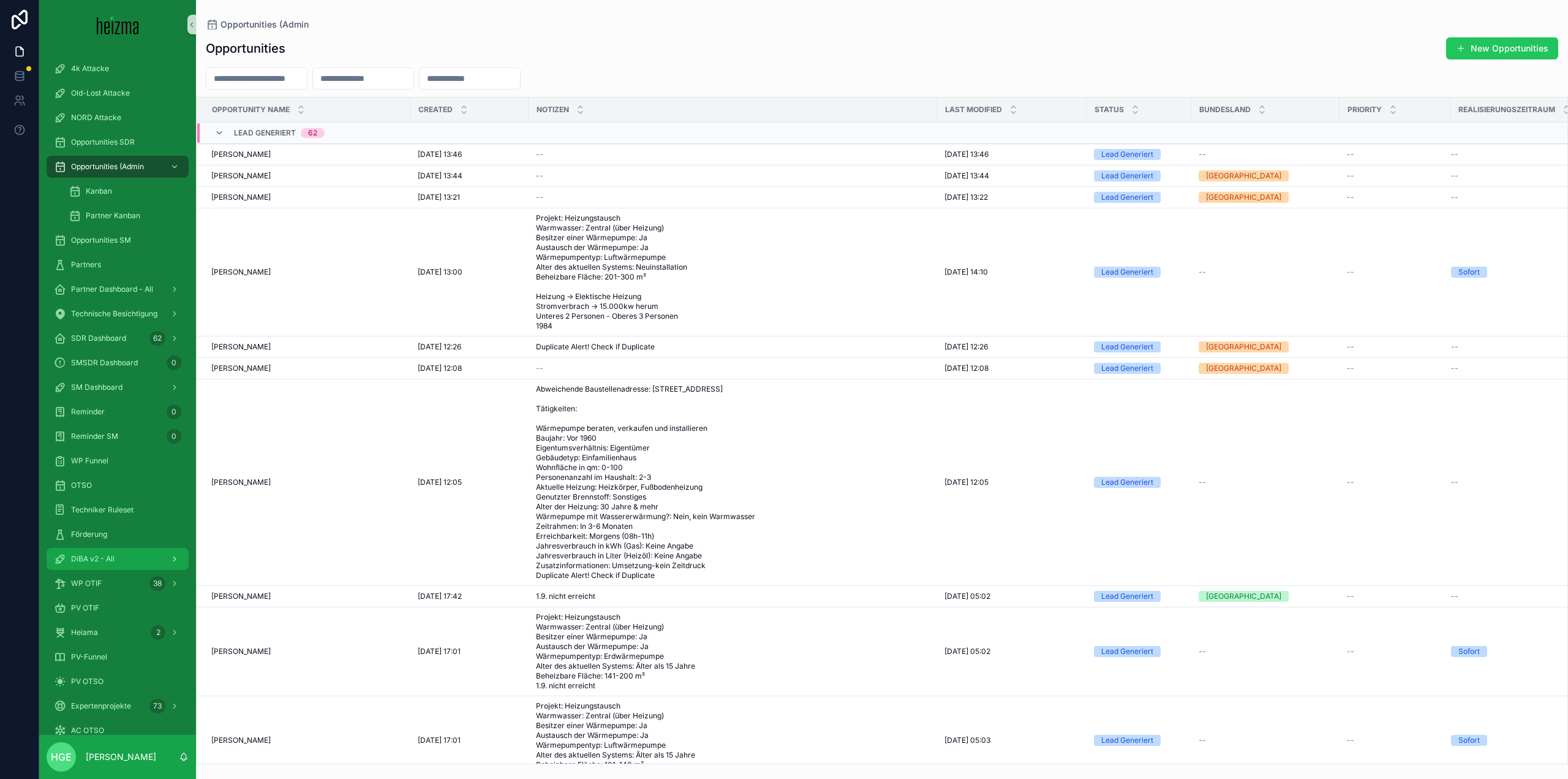
click at [113, 555] on span "DiBA v2 - All" at bounding box center [93, 559] width 43 height 10
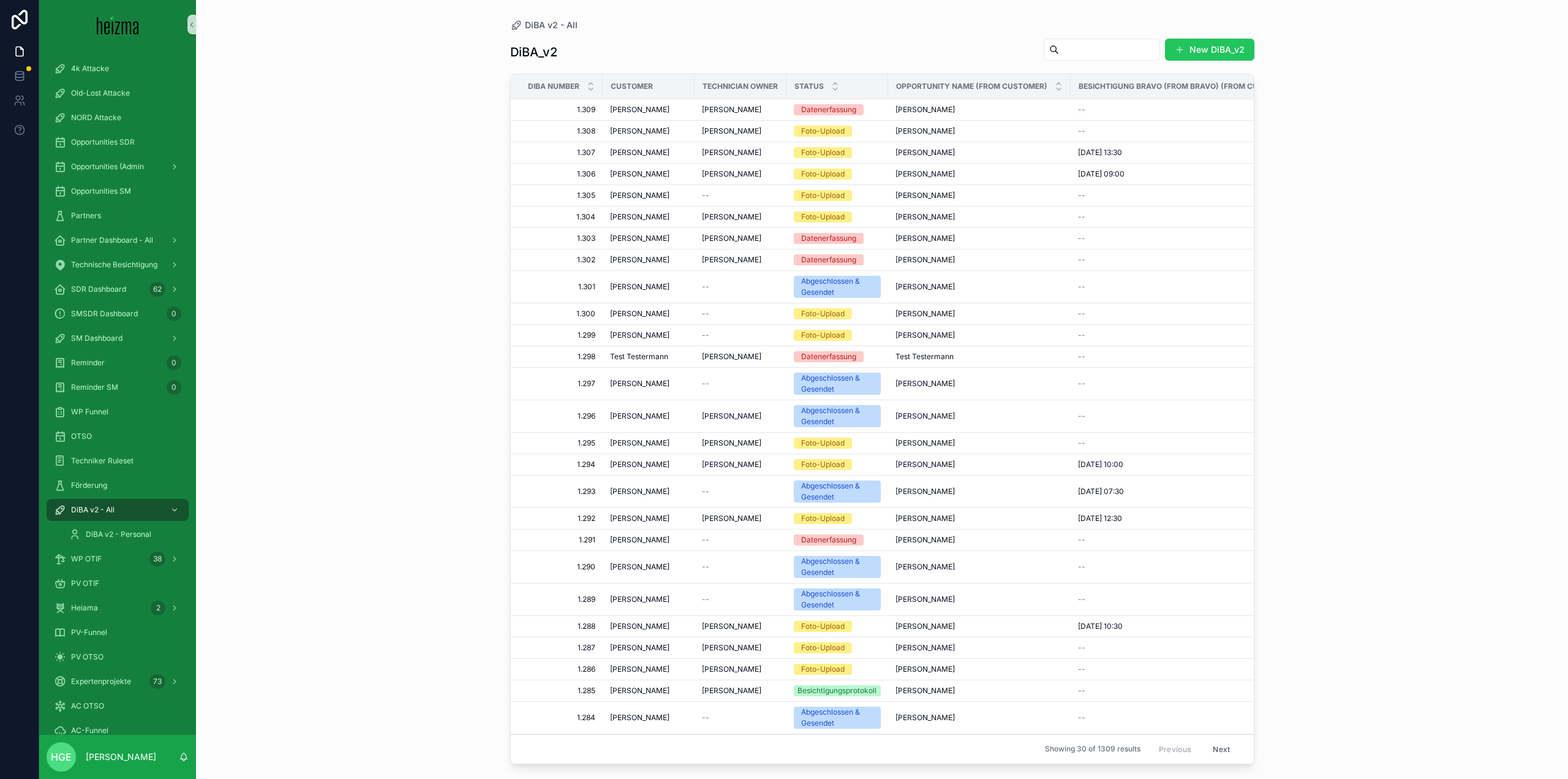
click at [1059, 51] on input "scrollable content" at bounding box center [1110, 49] width 101 height 17
type input "******"
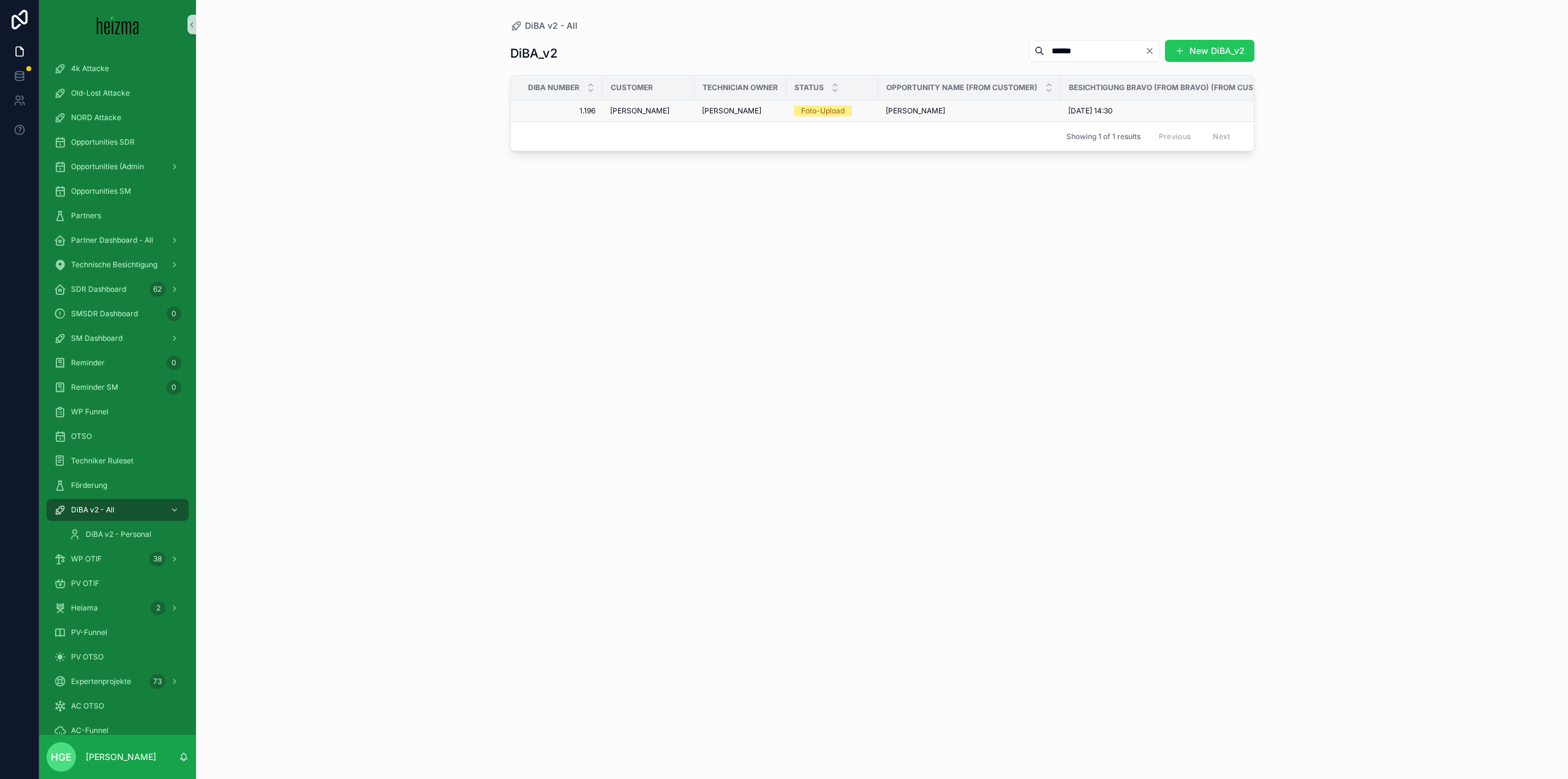
click at [658, 110] on div "[PERSON_NAME]" at bounding box center [648, 110] width 77 height 10
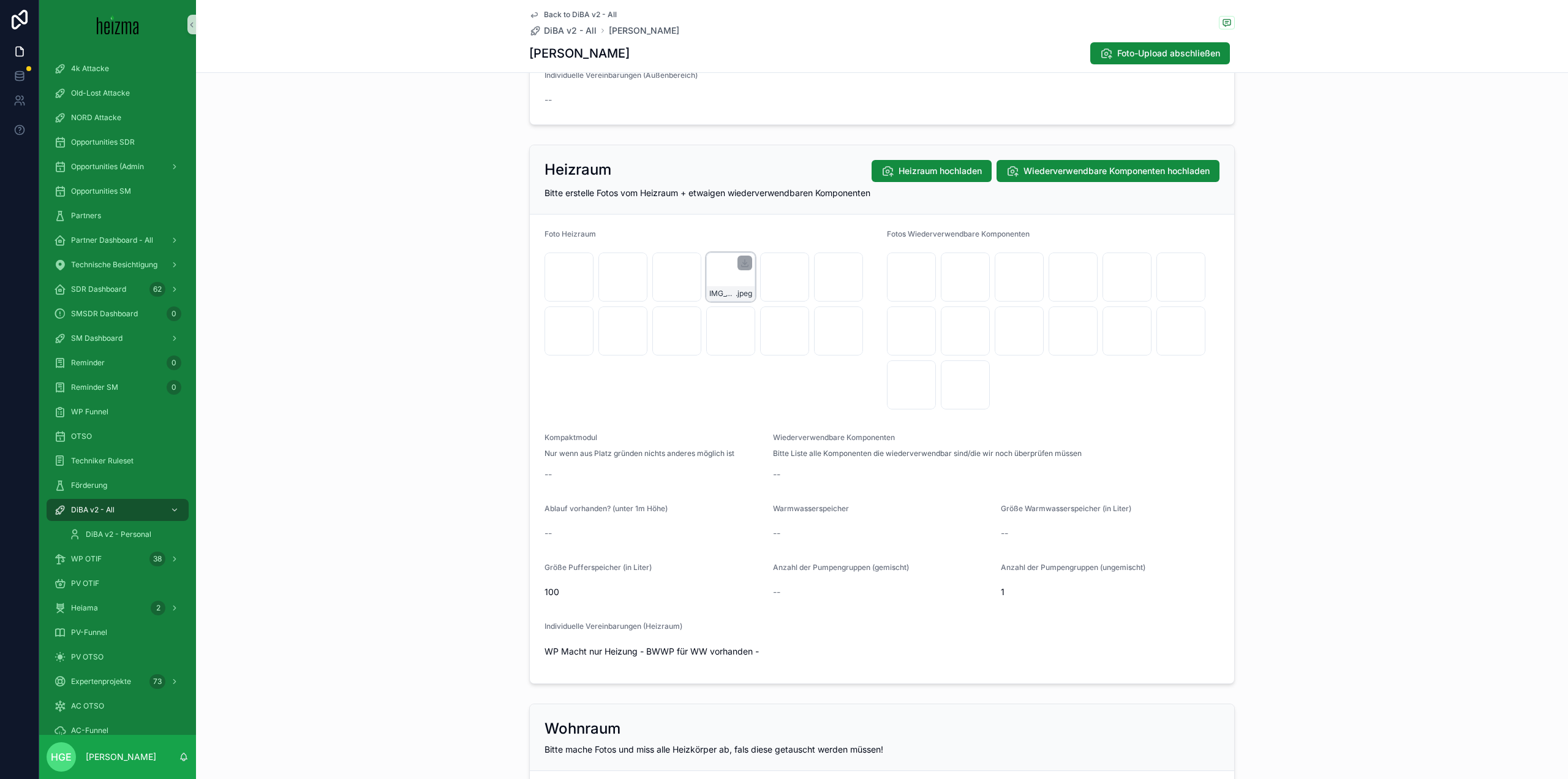
scroll to position [1471, 0]
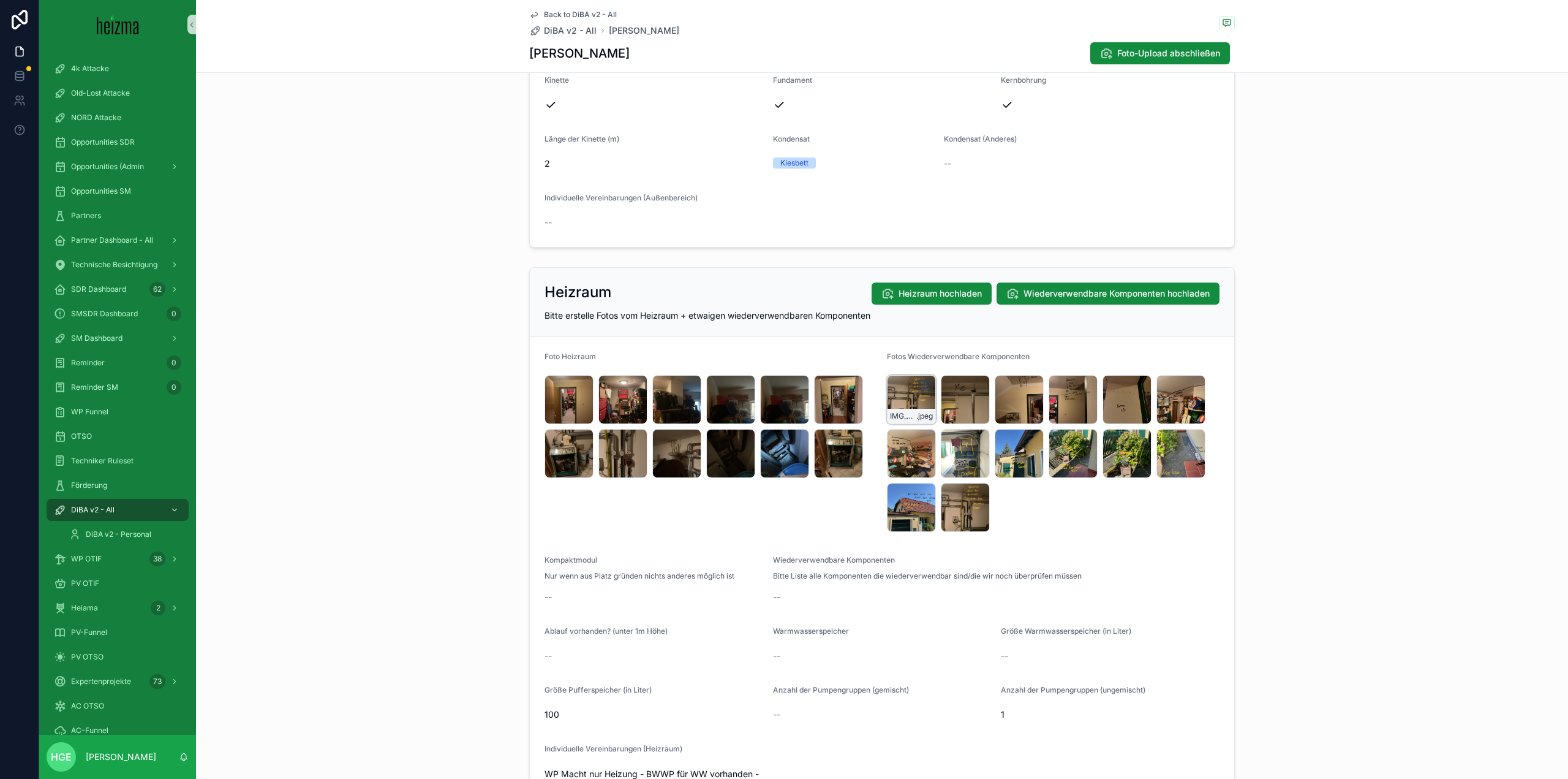
click at [901, 405] on div "IMG_5381 .jpeg" at bounding box center [911, 399] width 49 height 49
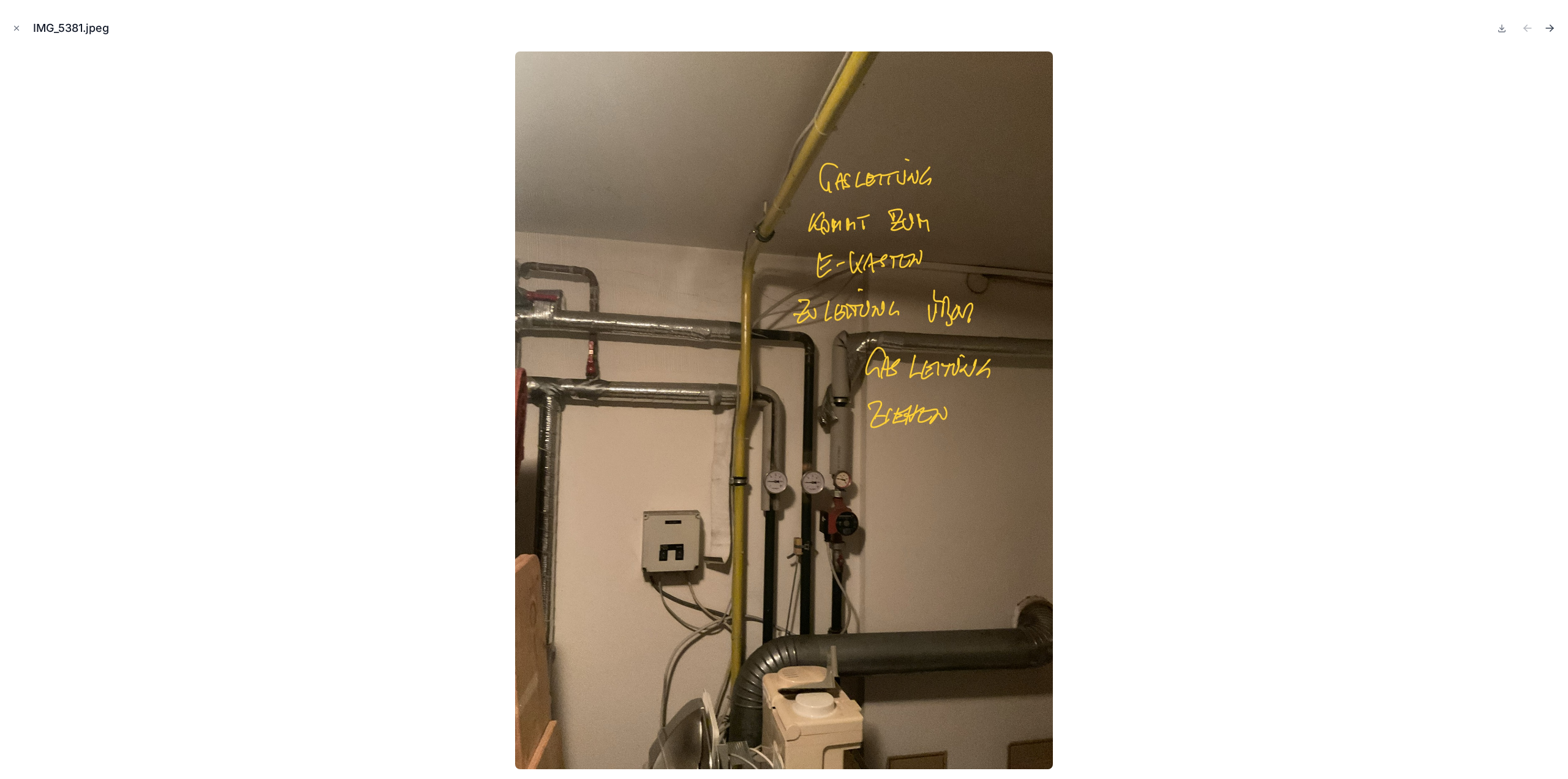
click at [1550, 25] on icon "Next file" at bounding box center [1551, 26] width 3 height 3
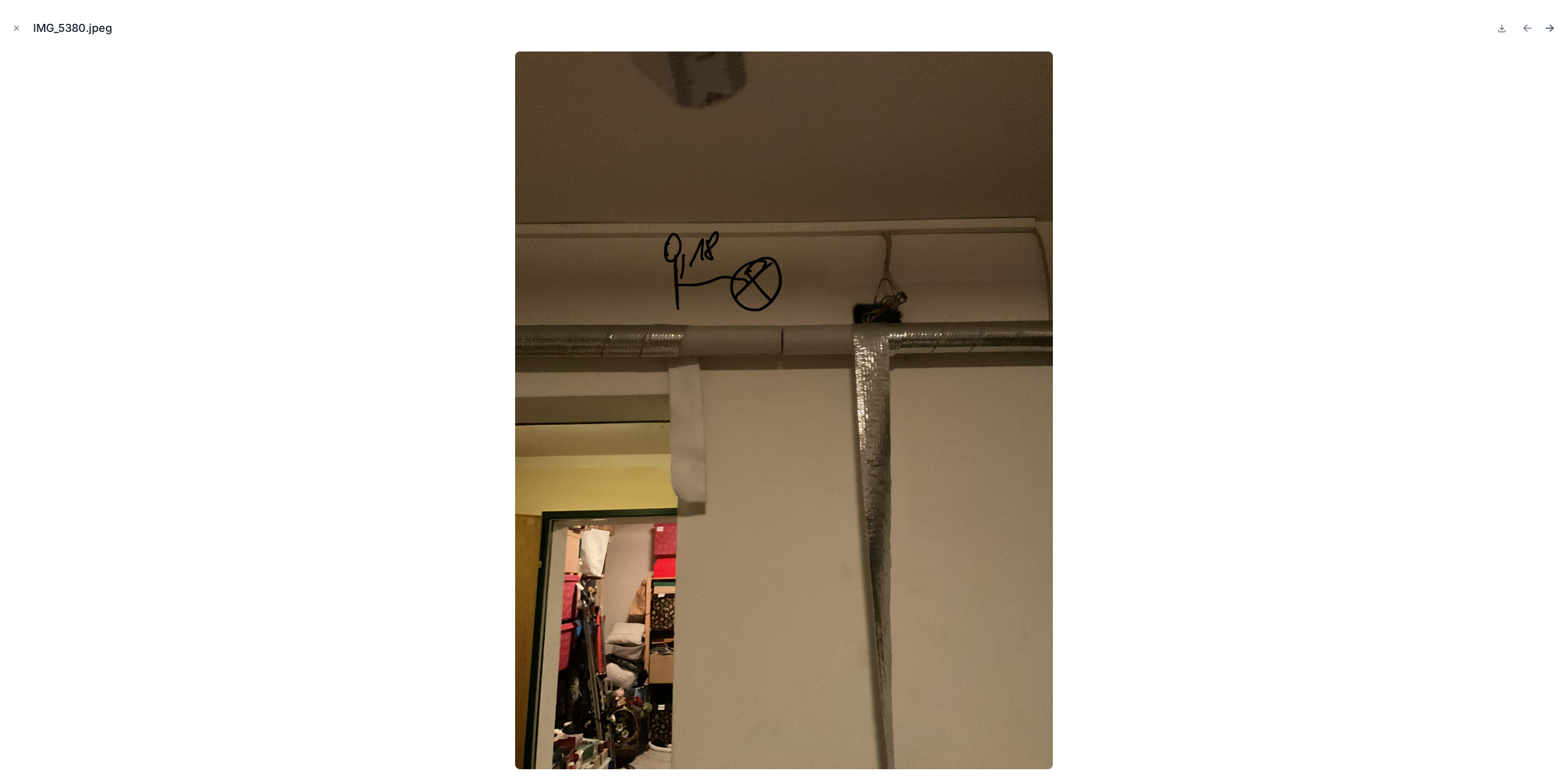
click at [1549, 29] on icon "Next file" at bounding box center [1550, 28] width 12 height 12
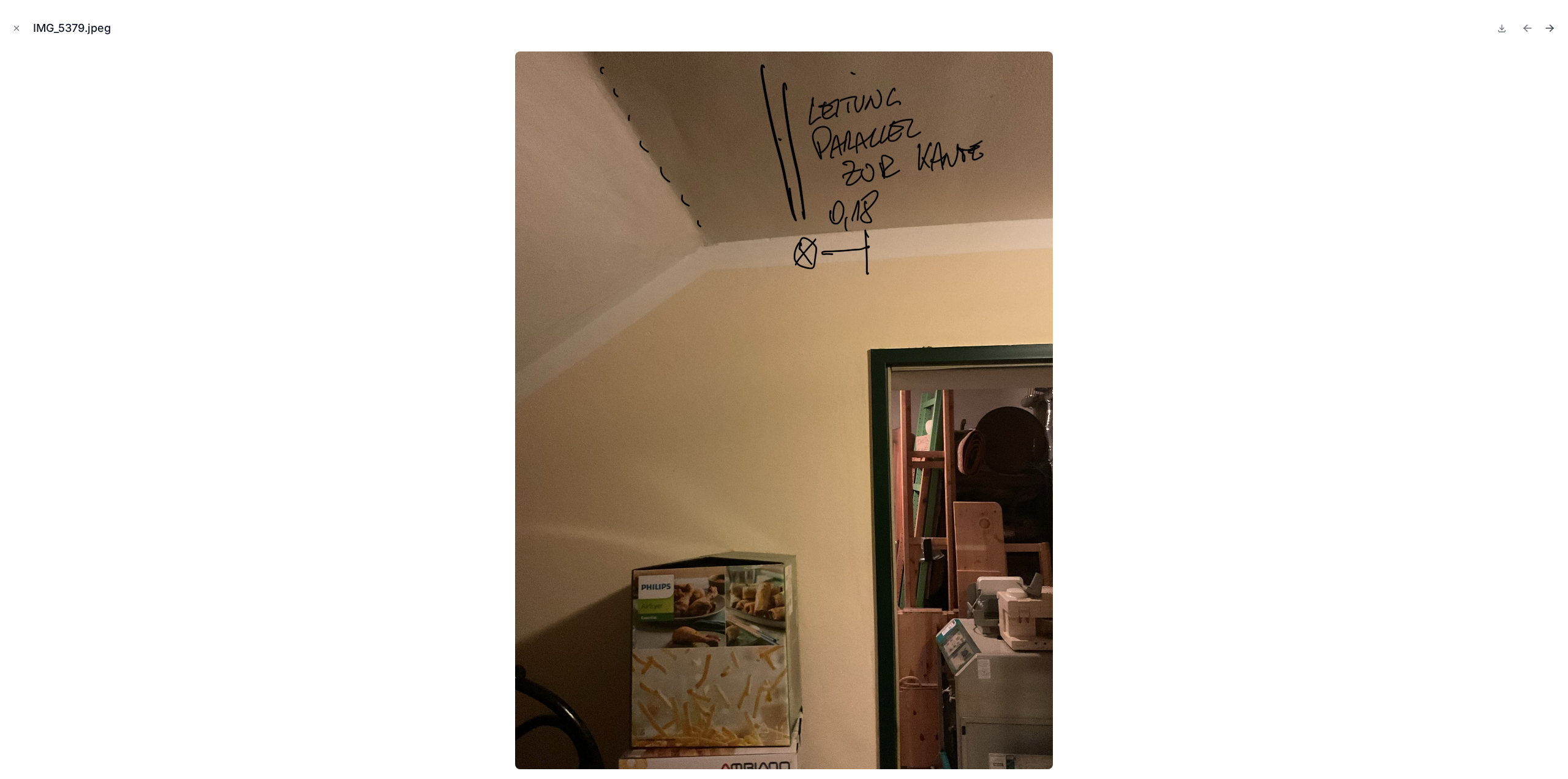
click at [1549, 27] on icon "Next file" at bounding box center [1550, 28] width 12 height 12
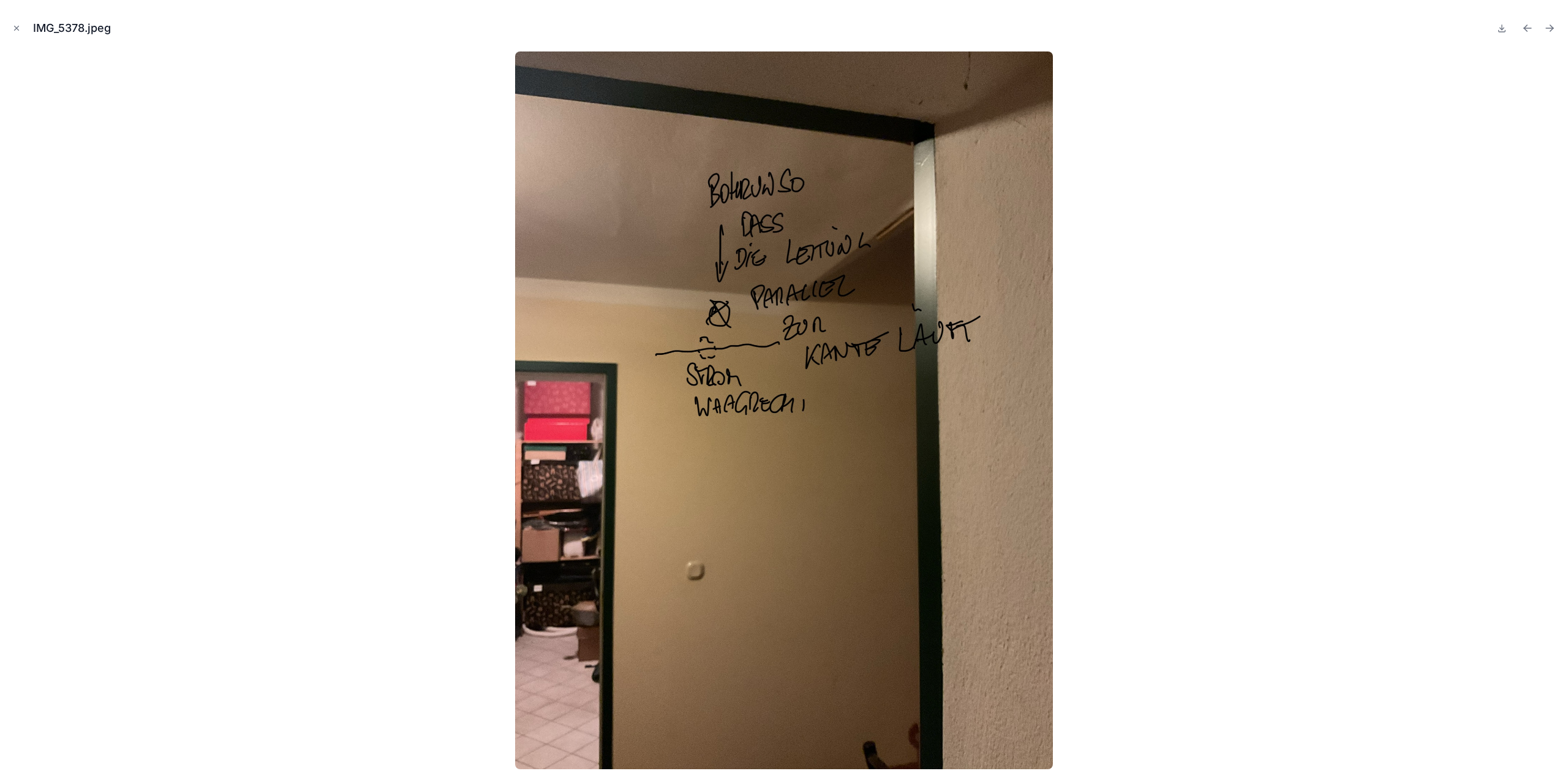
click at [1549, 27] on icon "Next file" at bounding box center [1550, 28] width 12 height 12
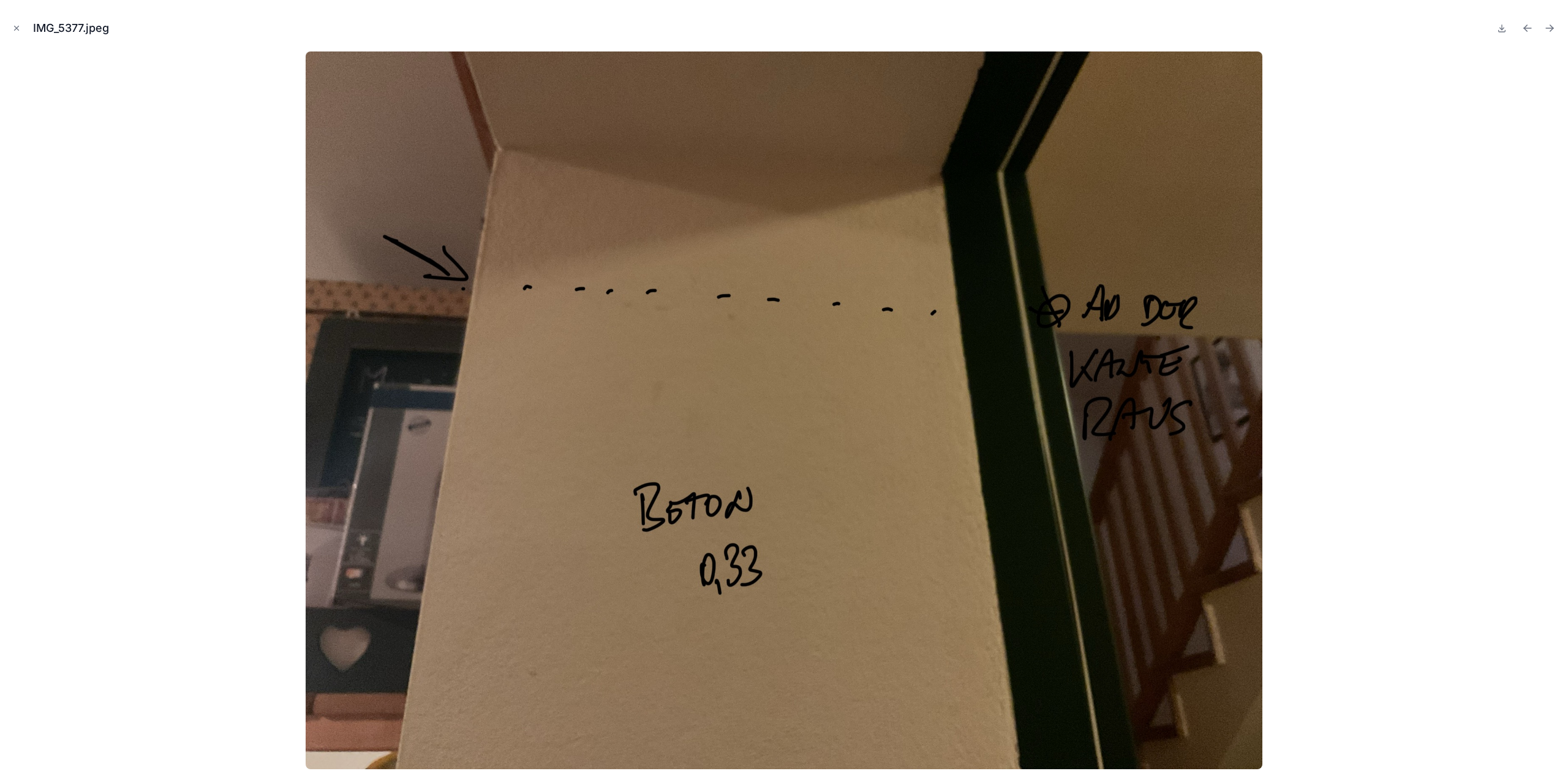
click at [1549, 27] on icon "Next file" at bounding box center [1550, 28] width 12 height 12
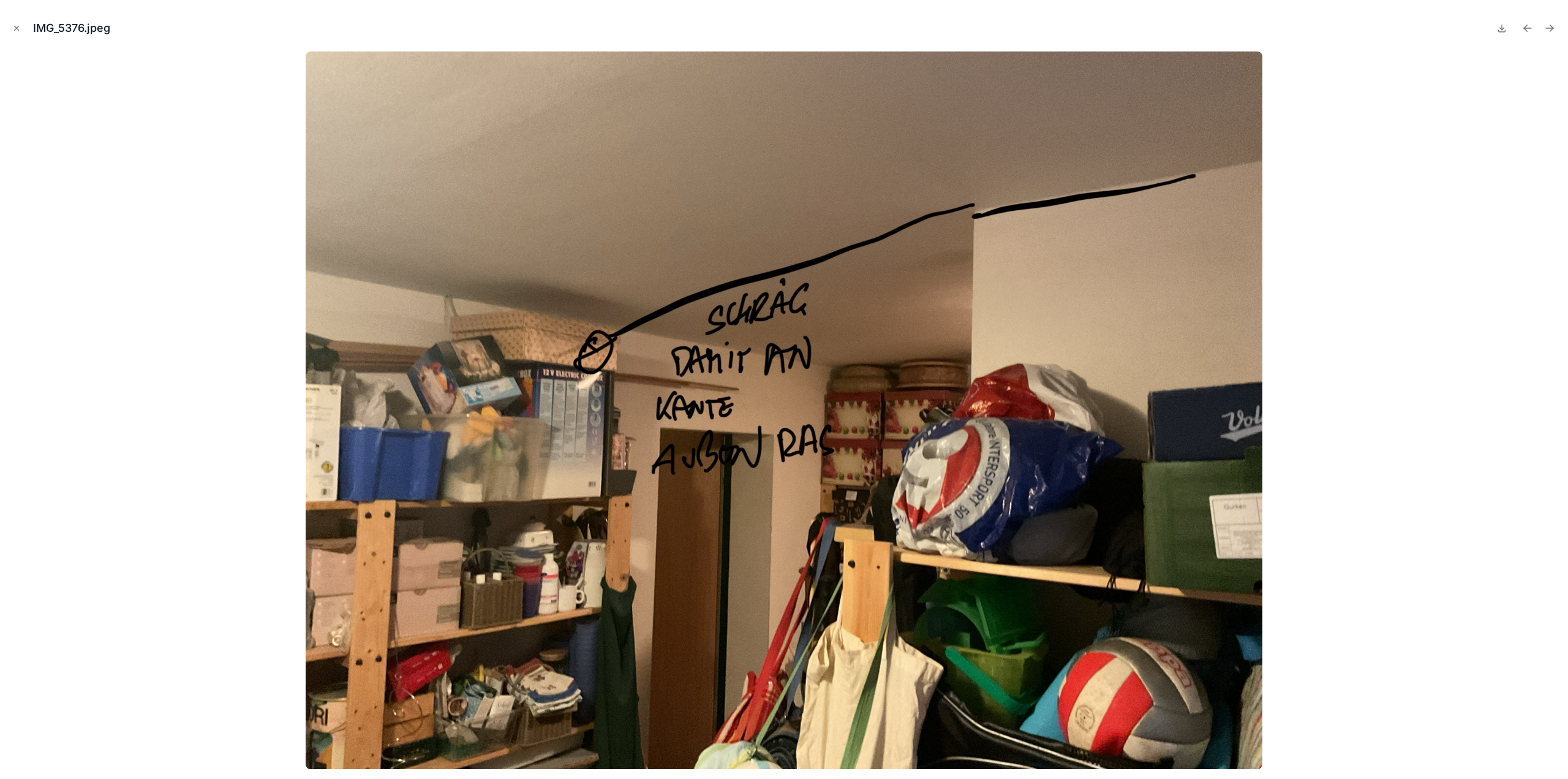
click at [1549, 27] on icon "Next file" at bounding box center [1550, 28] width 12 height 12
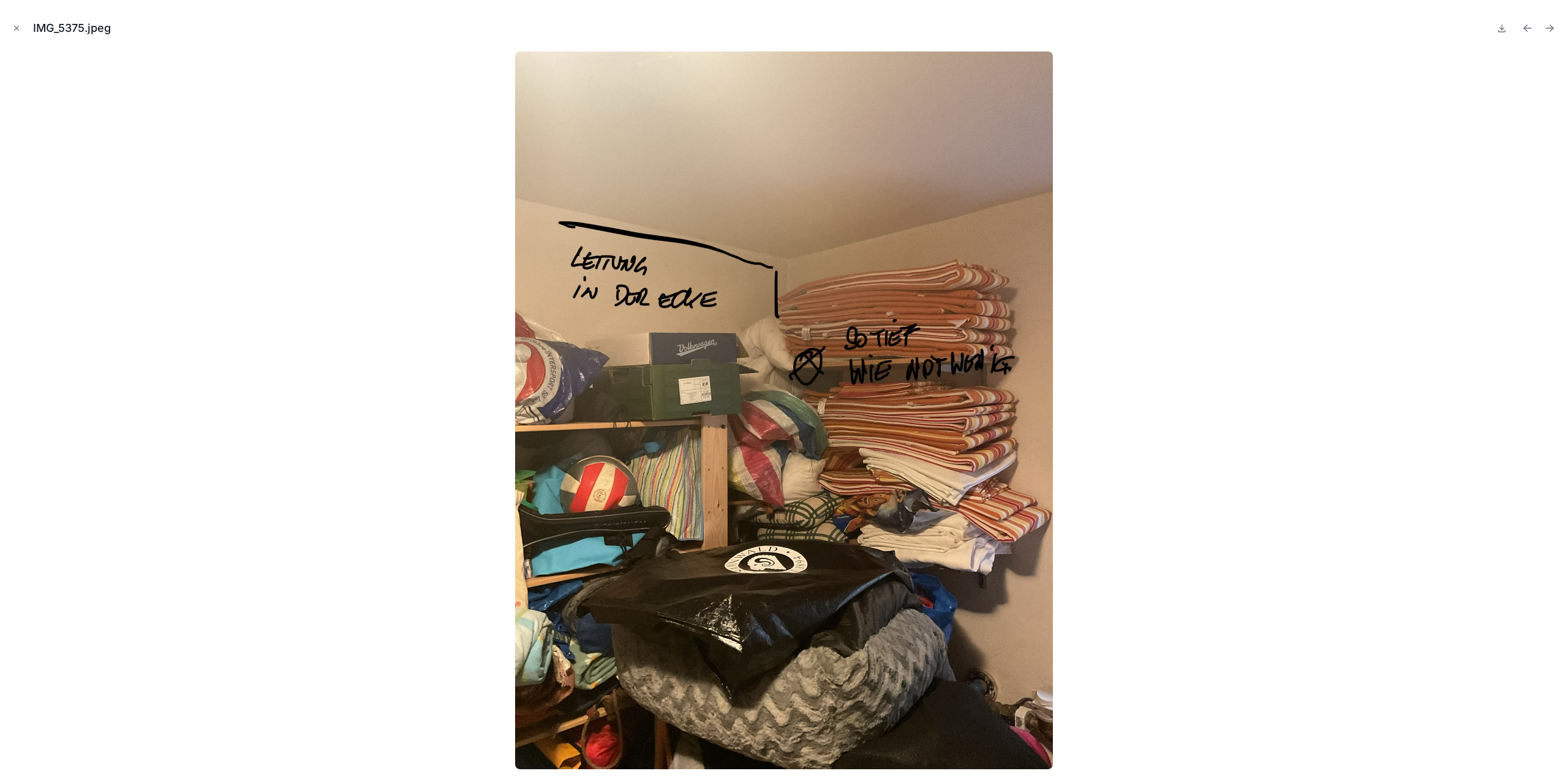
click at [1549, 27] on icon "Next file" at bounding box center [1550, 28] width 12 height 12
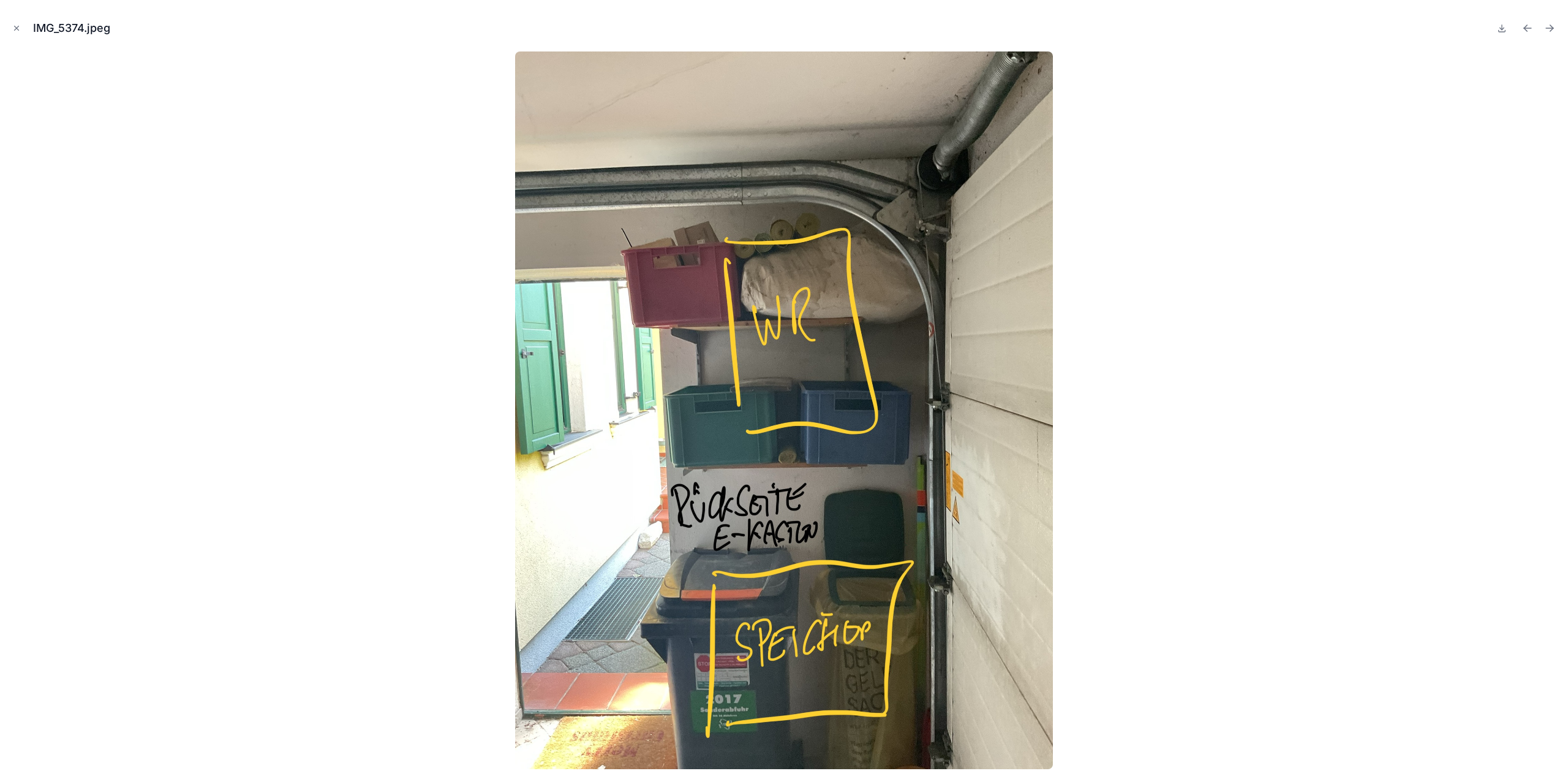
click at [1549, 27] on icon "Next file" at bounding box center [1550, 28] width 12 height 12
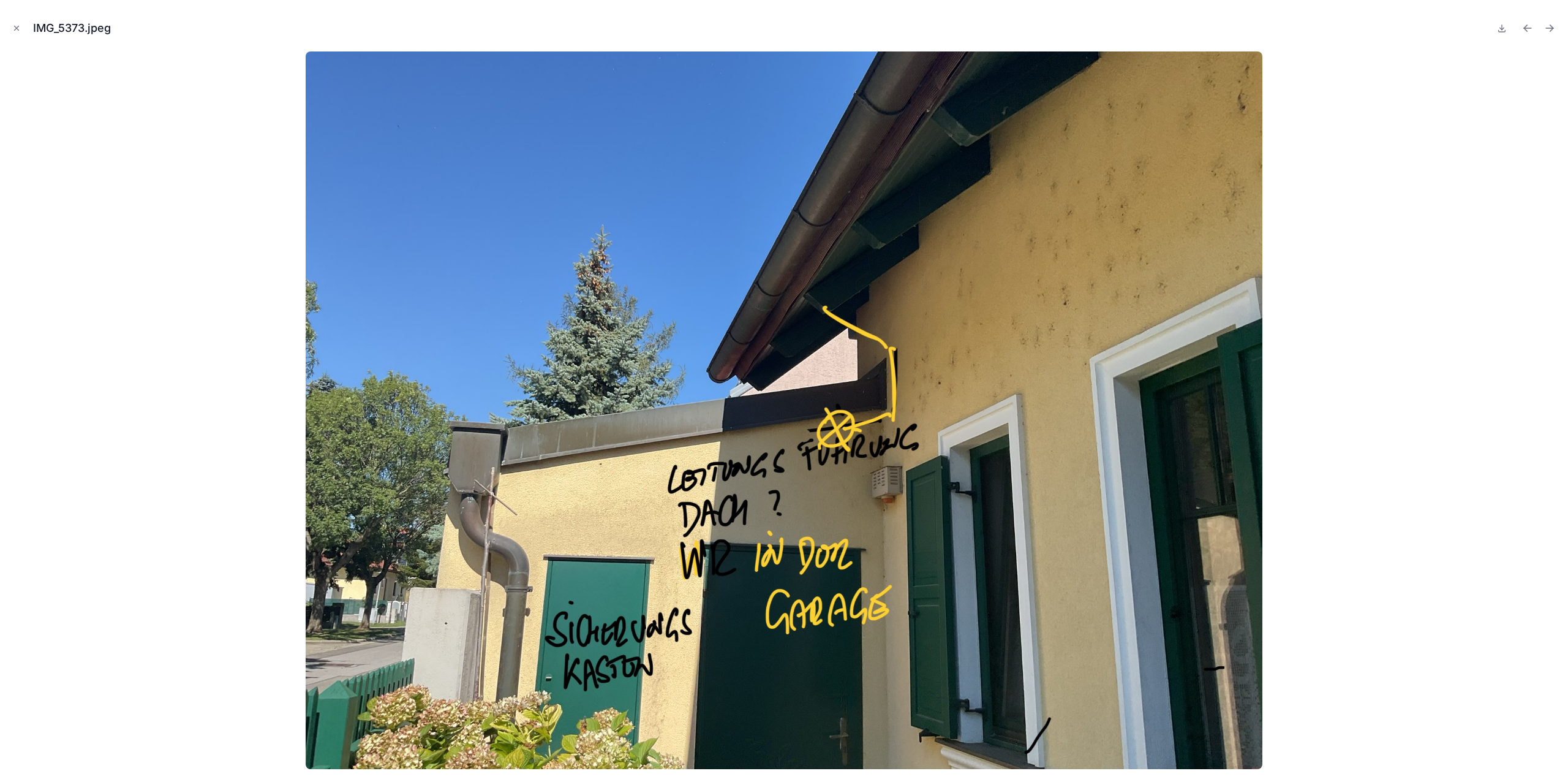
click at [1549, 27] on icon "Next file" at bounding box center [1550, 28] width 12 height 12
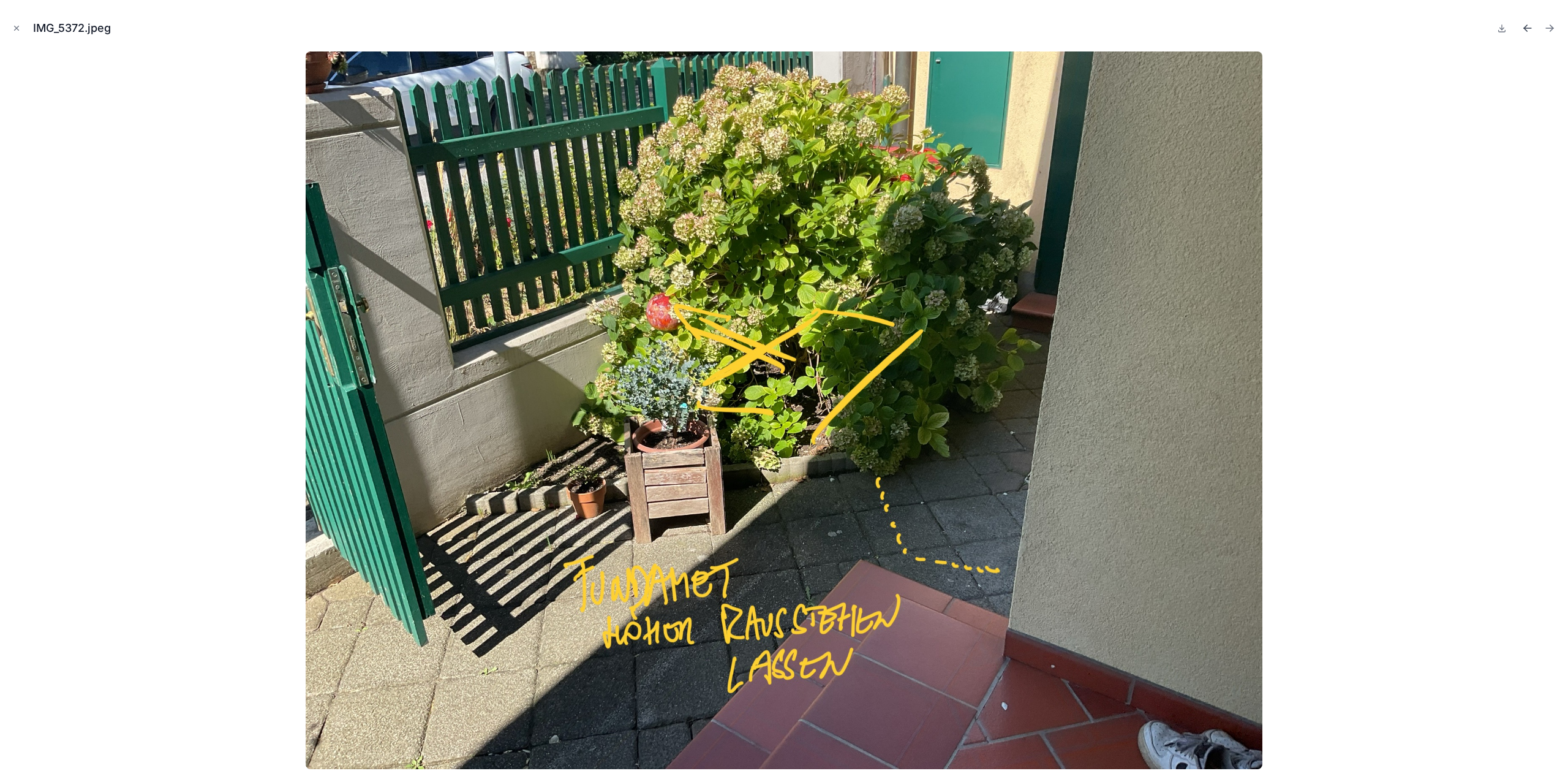
click at [1532, 27] on icon "Previous file" at bounding box center [1527, 28] width 12 height 12
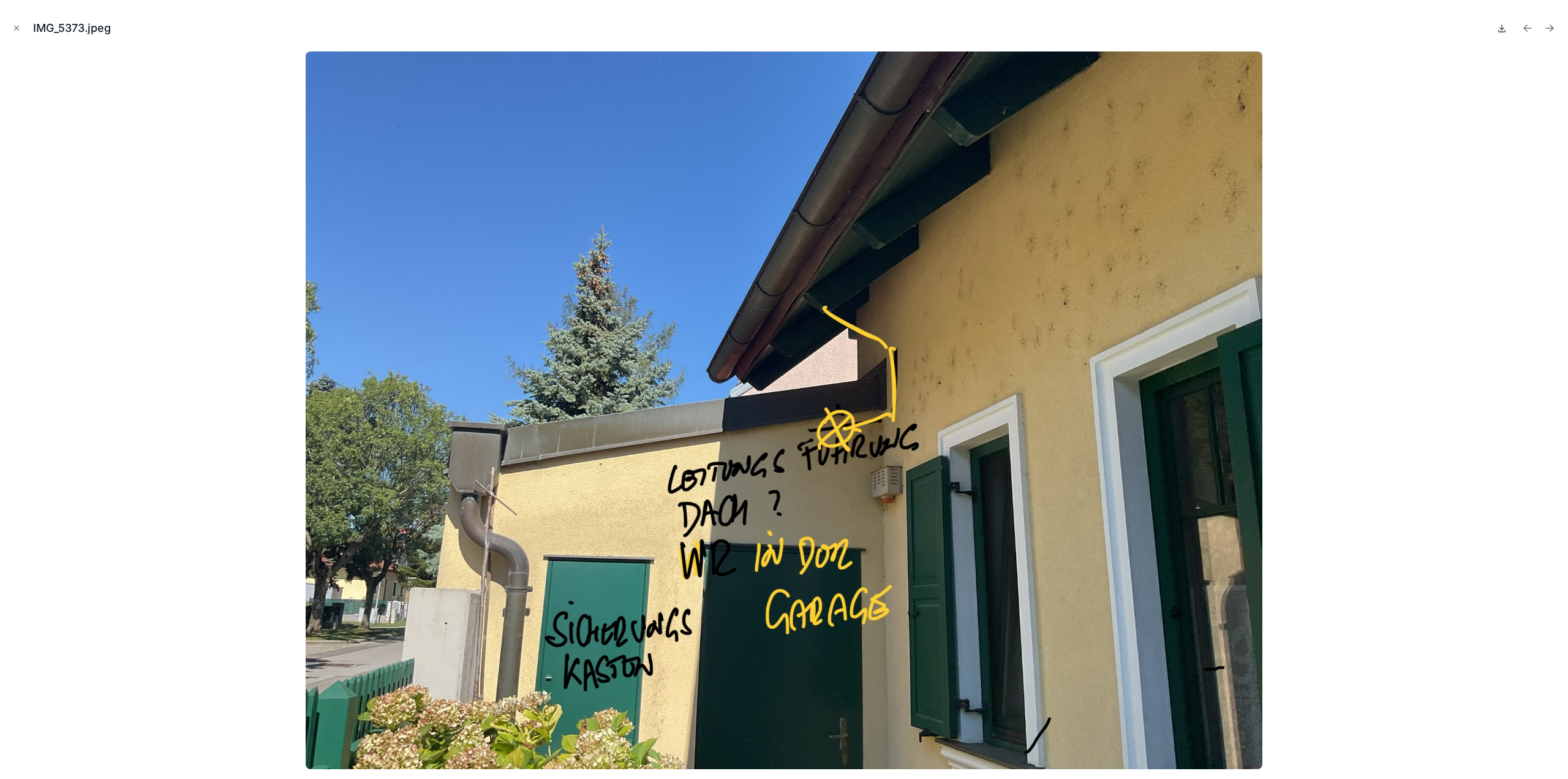
click at [1499, 31] on icon at bounding box center [1502, 31] width 7 height 2
click at [1549, 32] on icon "Next file" at bounding box center [1550, 28] width 12 height 12
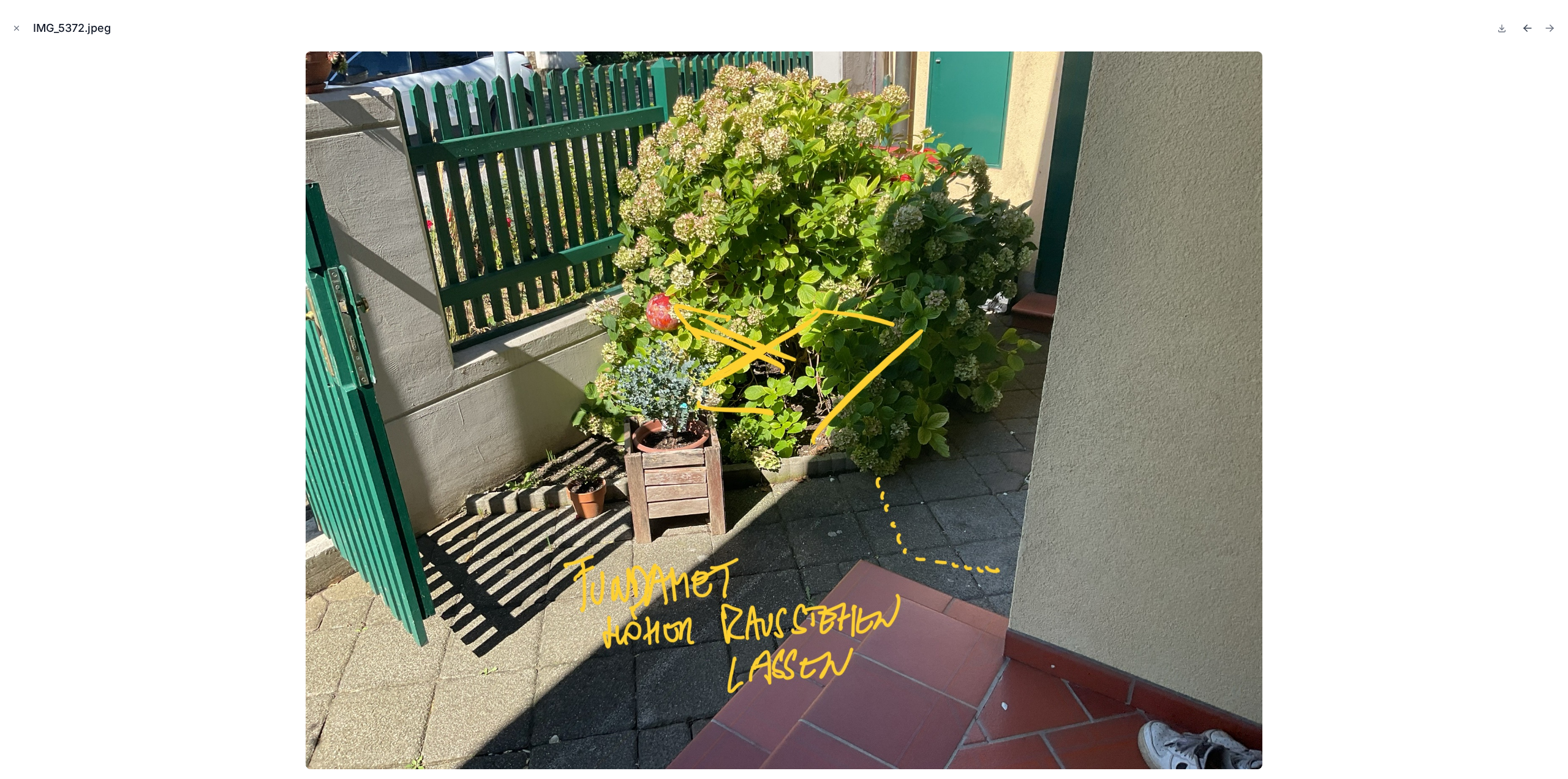
click at [1529, 31] on icon "Previous file" at bounding box center [1527, 28] width 12 height 12
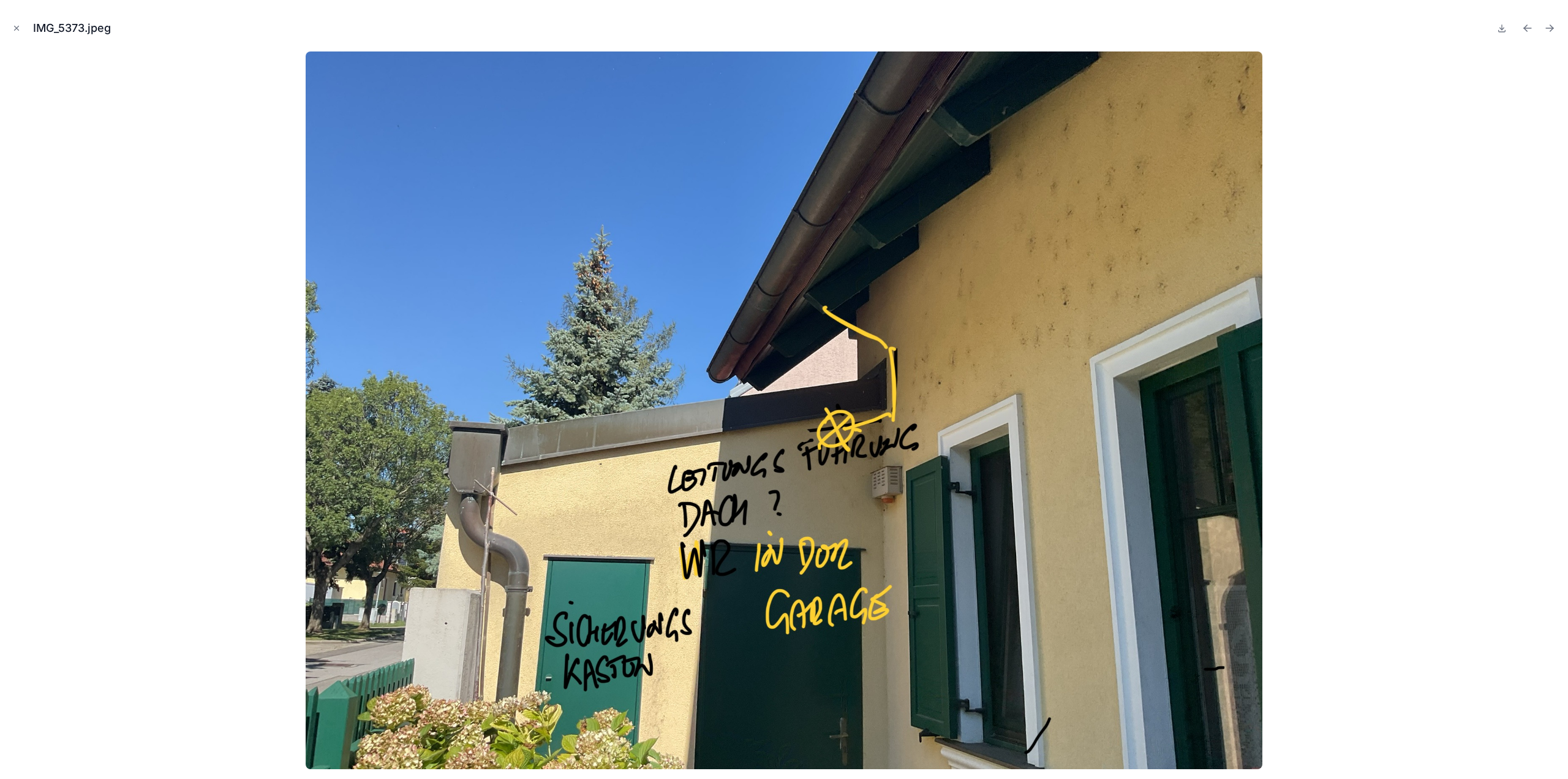
click at [1529, 31] on icon "Previous file" at bounding box center [1527, 28] width 12 height 12
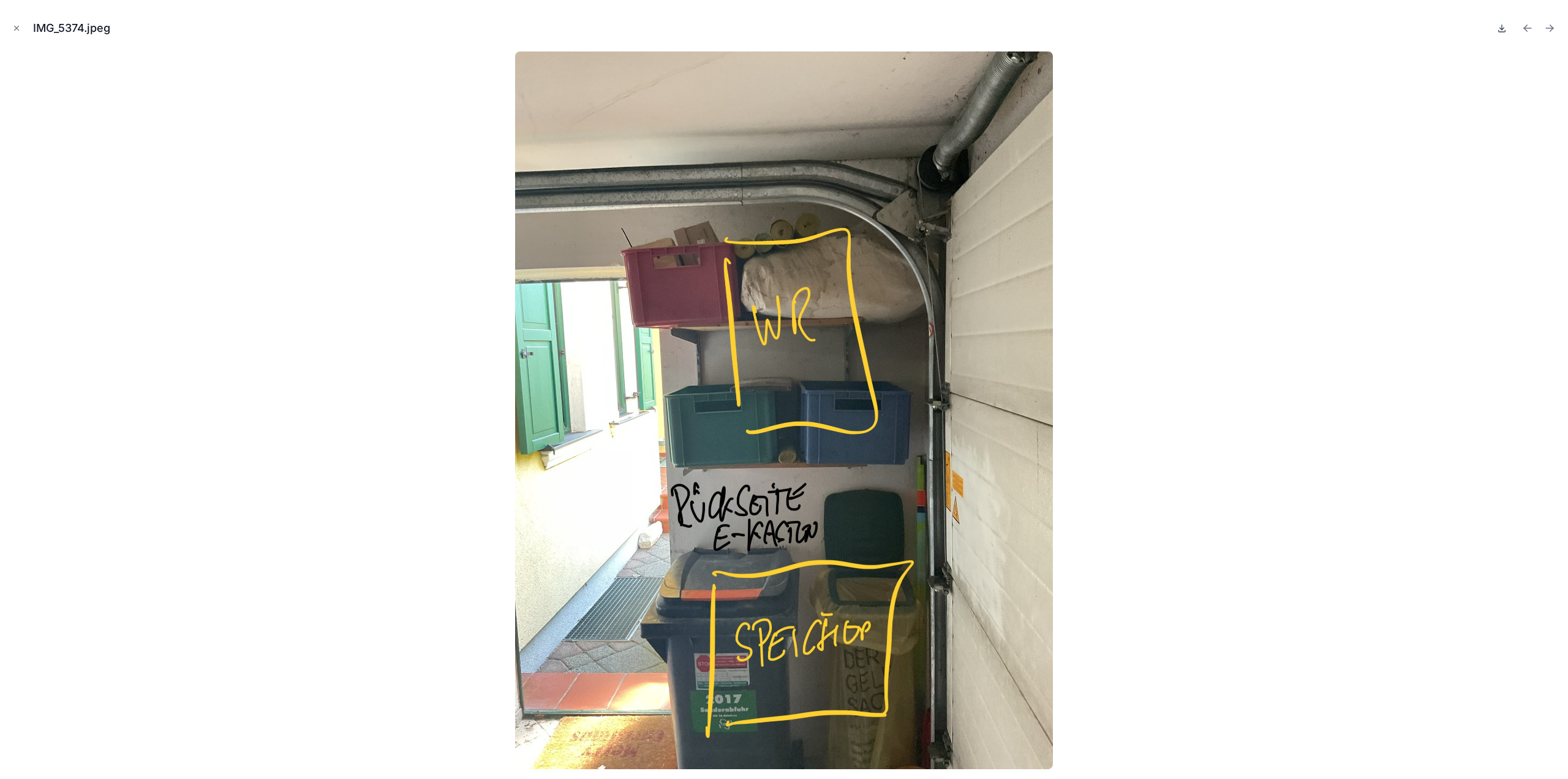
click at [1506, 32] on icon at bounding box center [1502, 28] width 10 height 10
click at [1560, 29] on div "IMG_5374.jpeg" at bounding box center [784, 389] width 1568 height 779
click at [1553, 34] on icon "Next file" at bounding box center [1550, 28] width 12 height 12
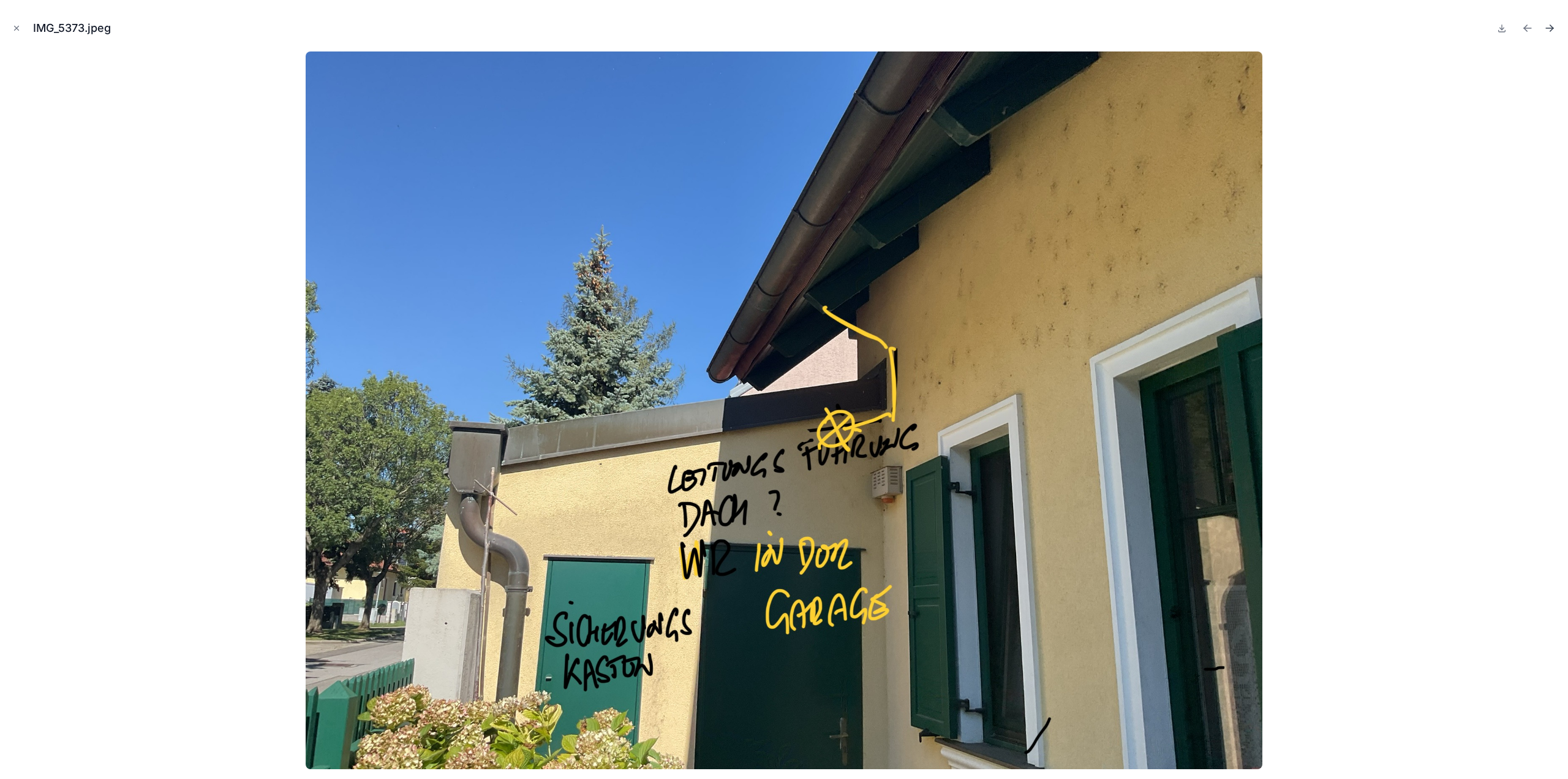
click at [1555, 26] on icon "Next file" at bounding box center [1550, 28] width 12 height 12
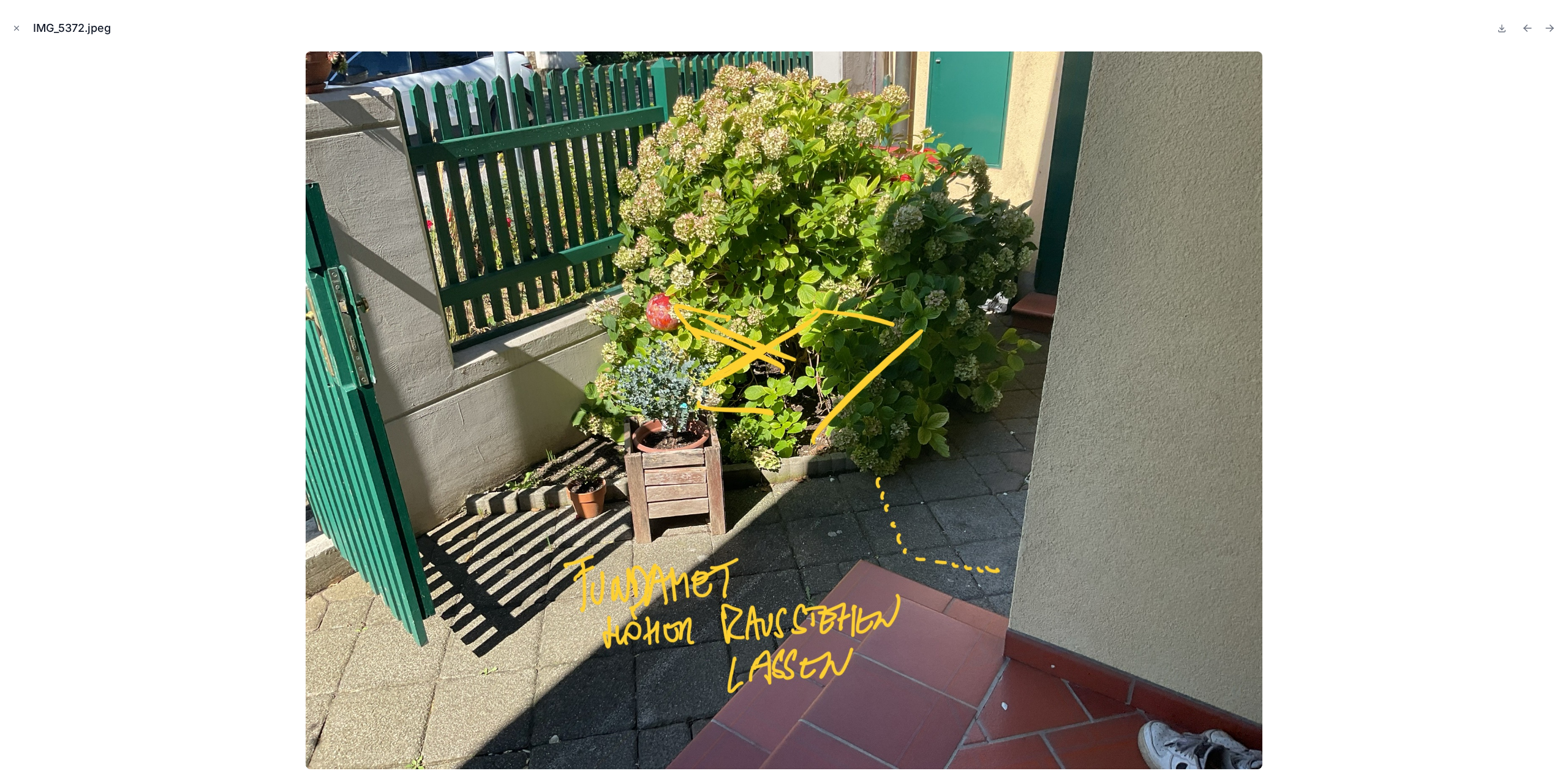
click at [1555, 26] on icon "Next file" at bounding box center [1550, 28] width 12 height 12
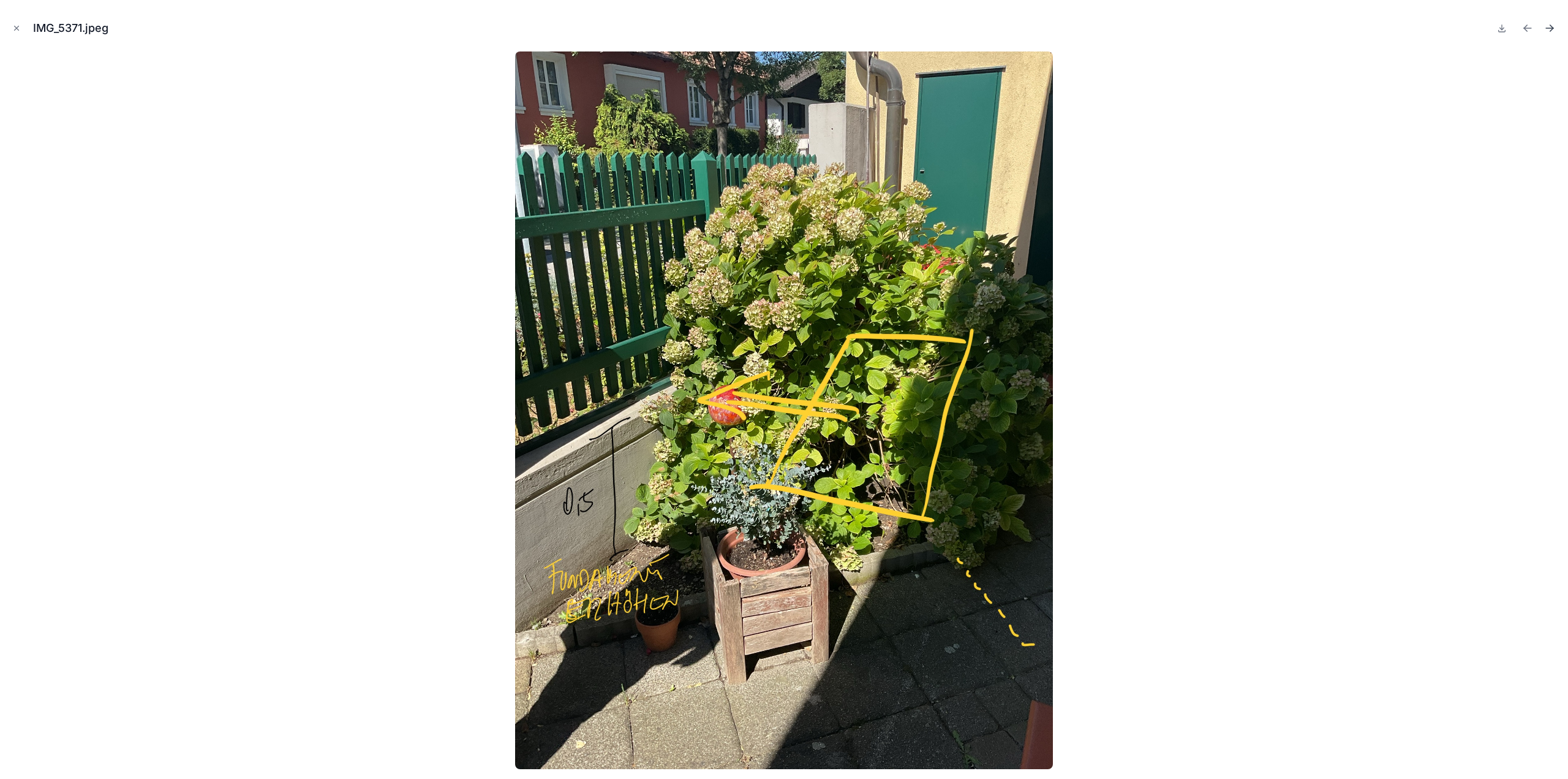
click at [1555, 24] on icon "Next file" at bounding box center [1550, 28] width 12 height 12
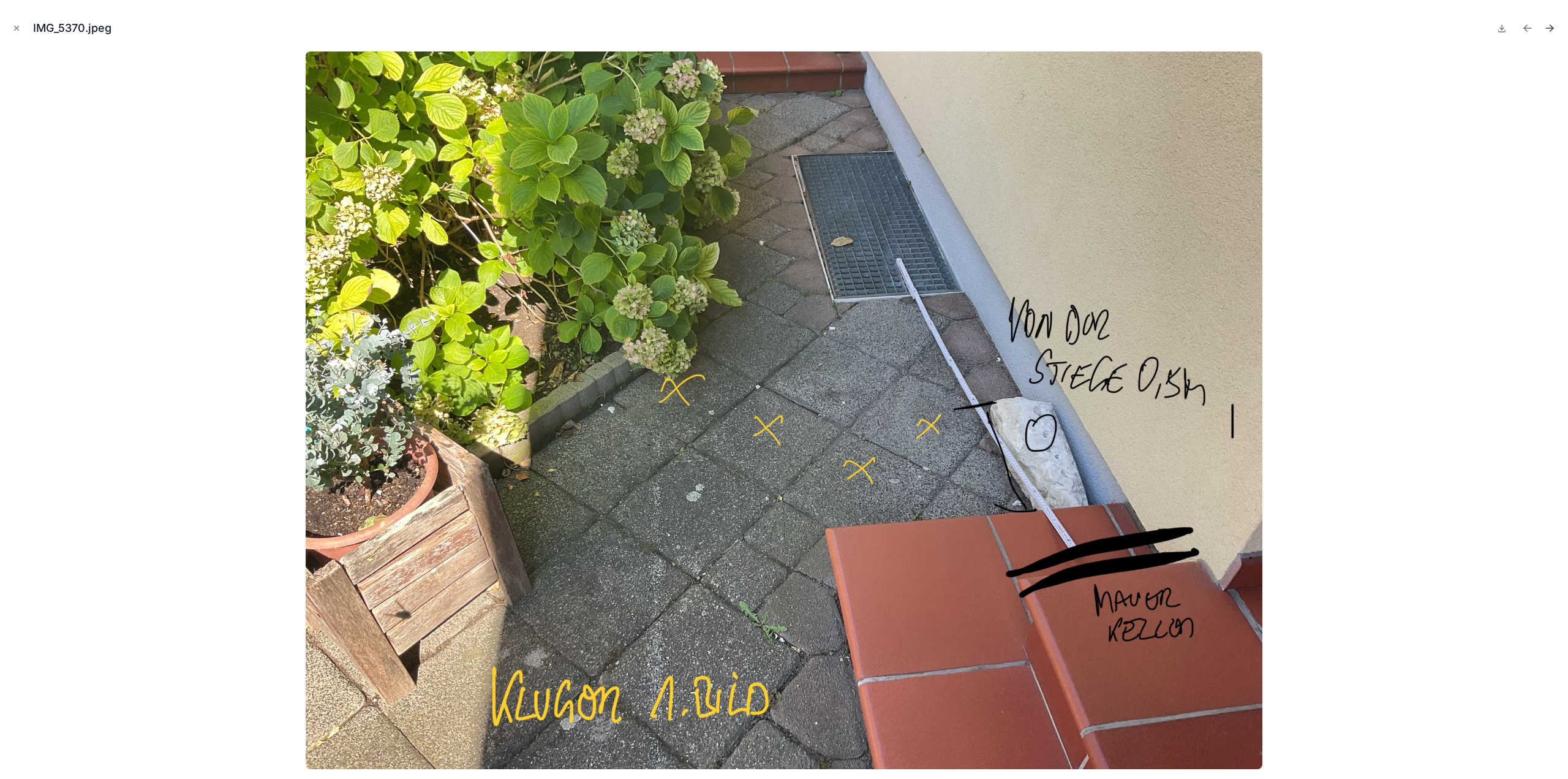
click at [1555, 24] on icon "Next file" at bounding box center [1550, 28] width 12 height 12
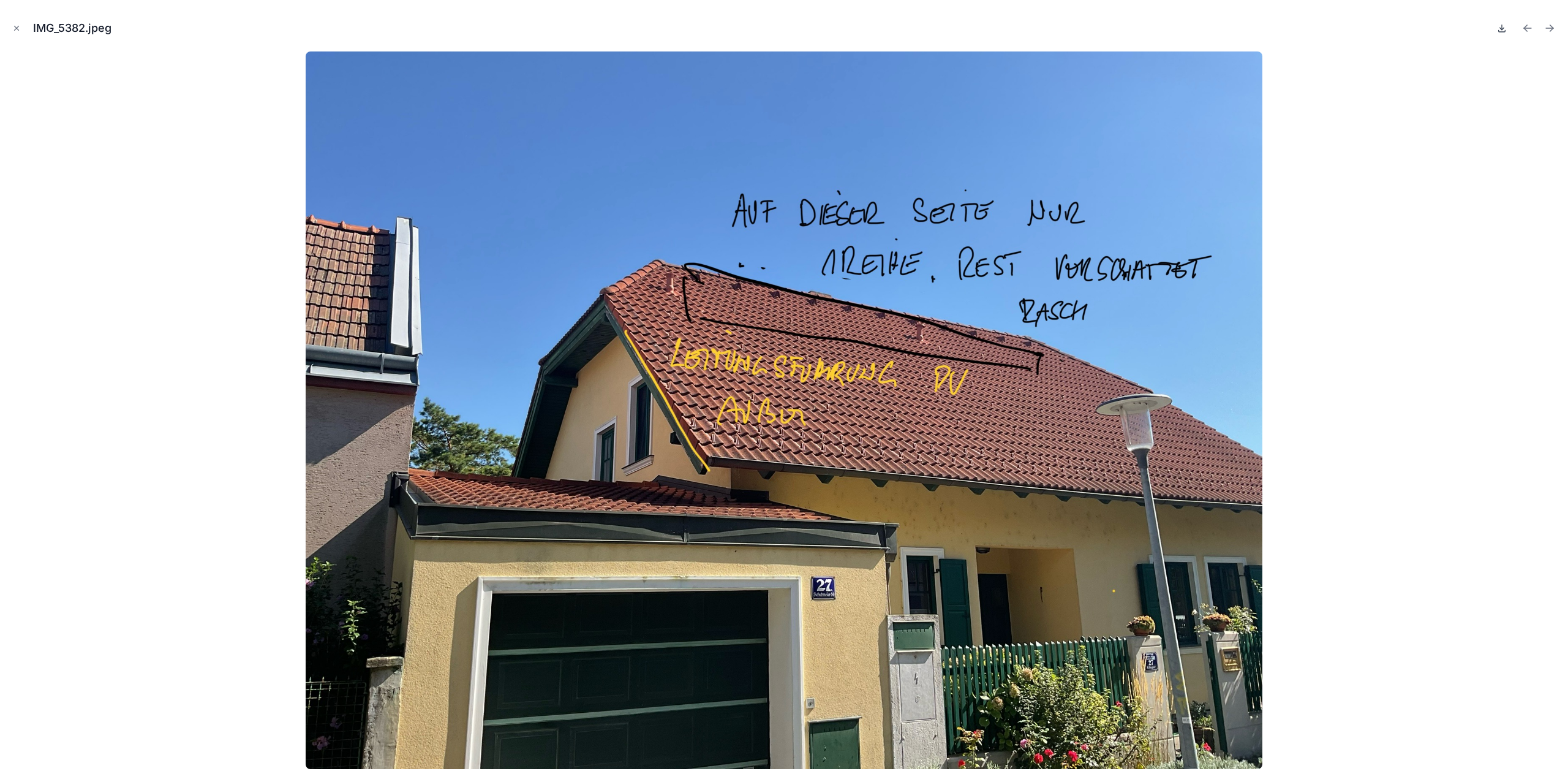
click at [1505, 30] on icon at bounding box center [1502, 31] width 7 height 2
click at [1527, 30] on icon "Previous file" at bounding box center [1527, 28] width 12 height 12
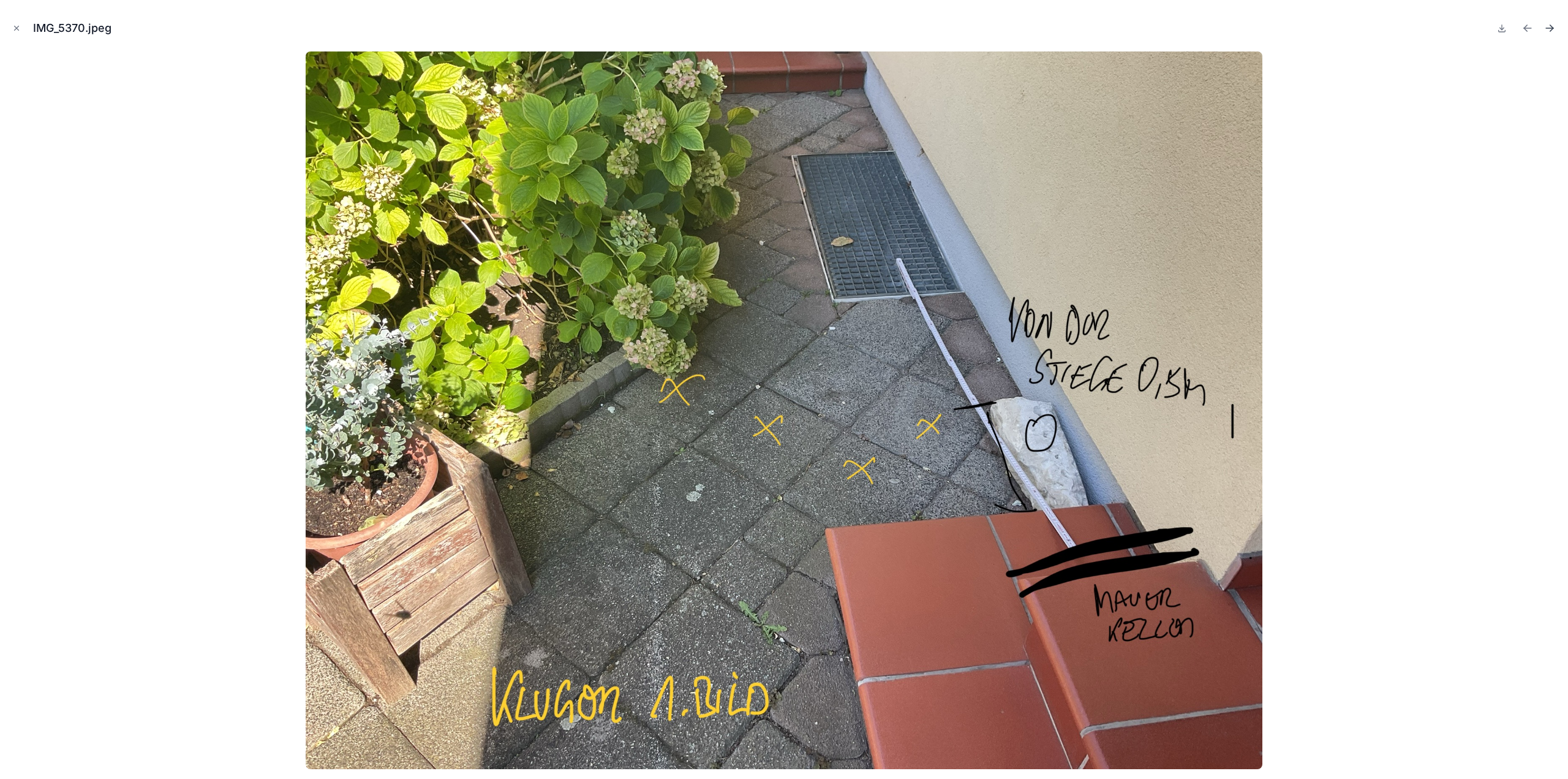
click at [1550, 31] on icon "Next file" at bounding box center [1551, 29] width 3 height 3
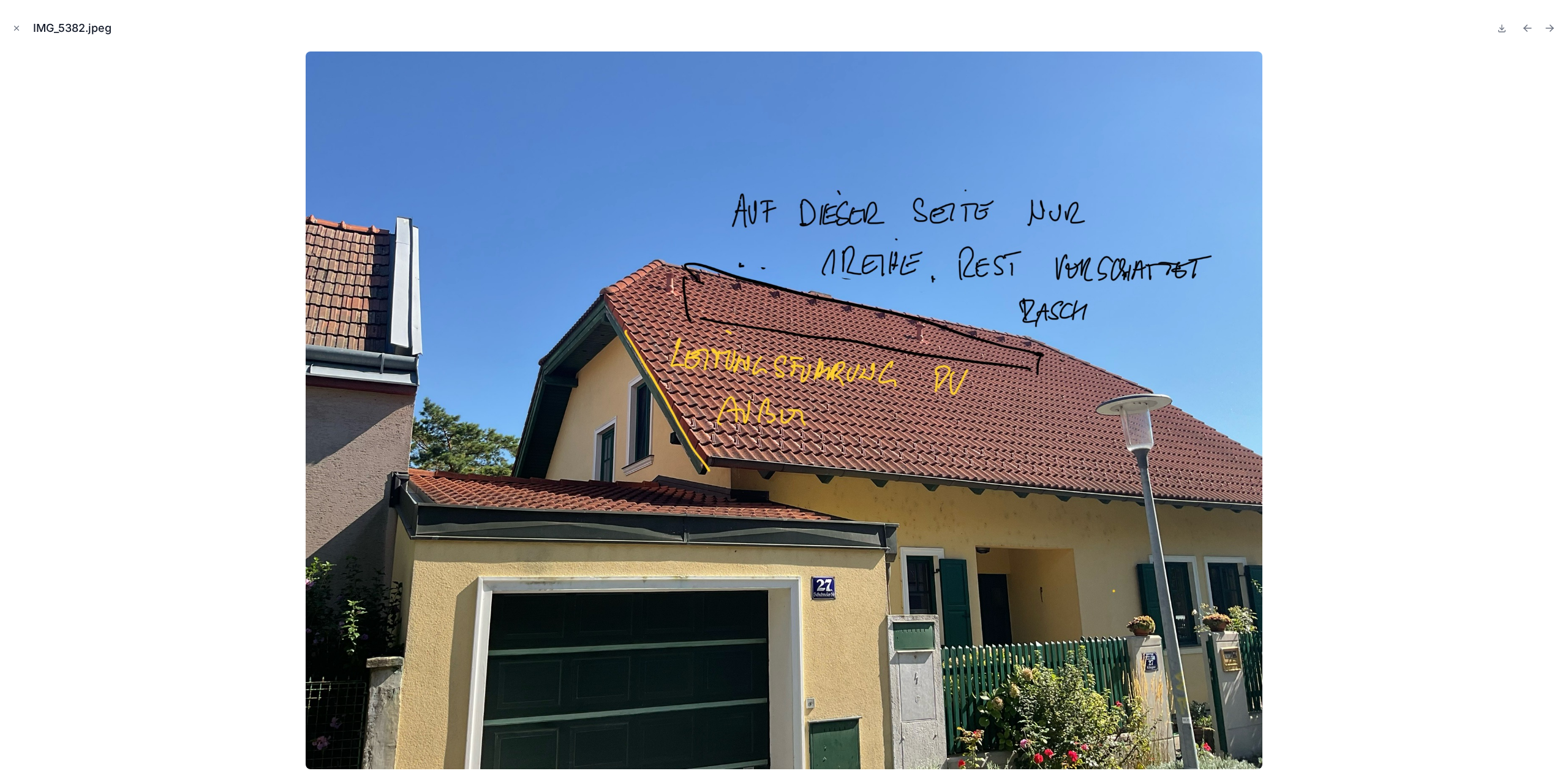
click at [1550, 31] on icon "Next file" at bounding box center [1551, 29] width 3 height 3
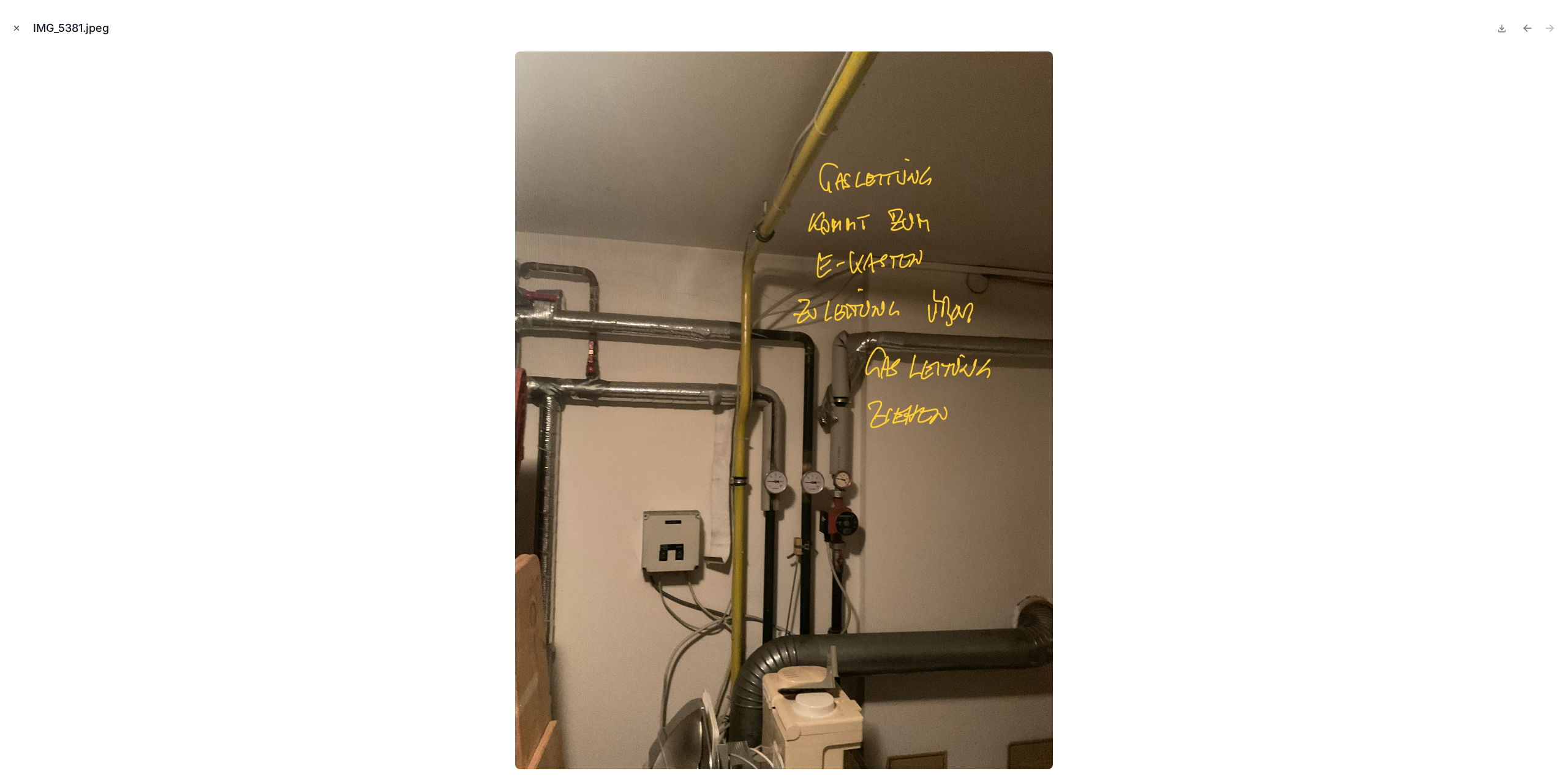
click at [11, 25] on button "Close modal" at bounding box center [16, 28] width 13 height 13
